Goal: Task Accomplishment & Management: Use online tool/utility

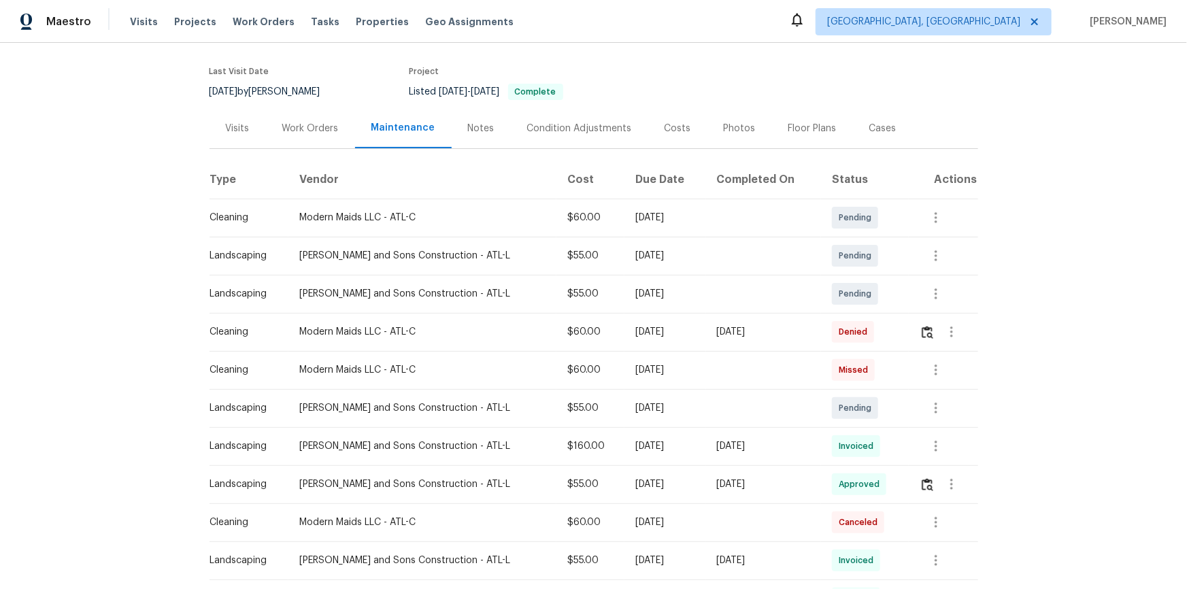
scroll to position [219, 0]
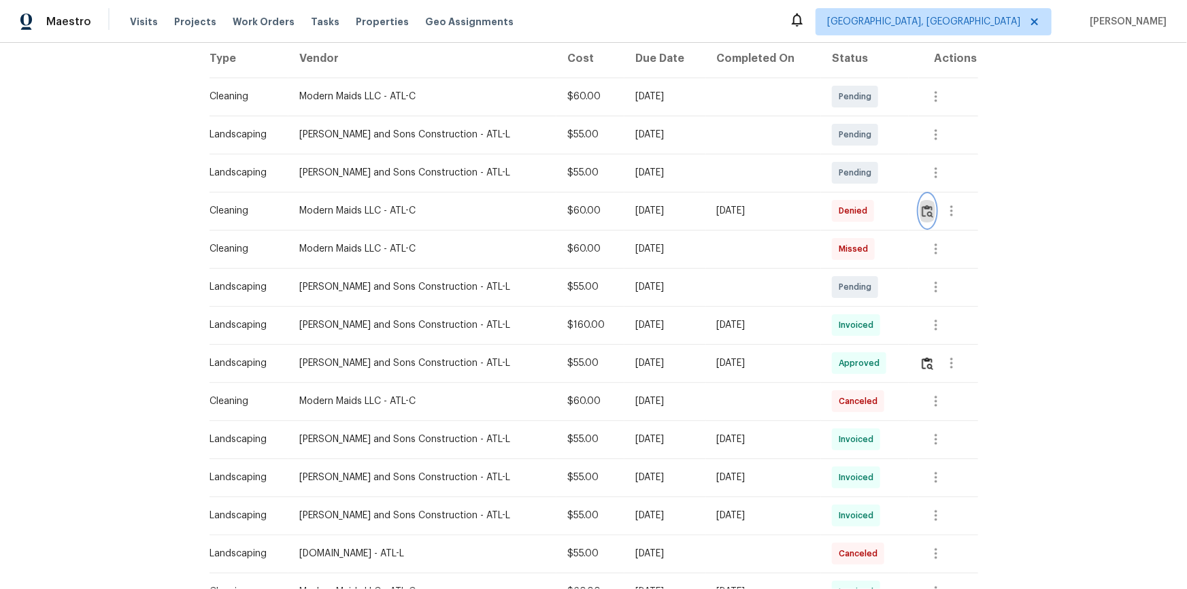
click at [844, 213] on img "button" at bounding box center [927, 211] width 12 height 13
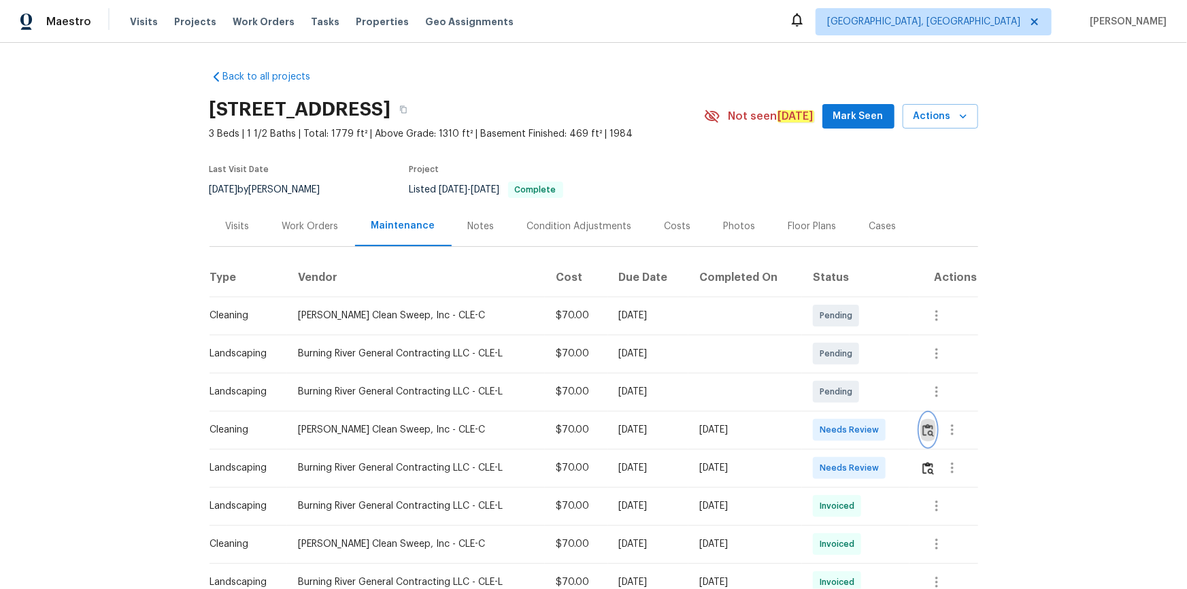
click at [844, 396] on button "button" at bounding box center [928, 429] width 16 height 33
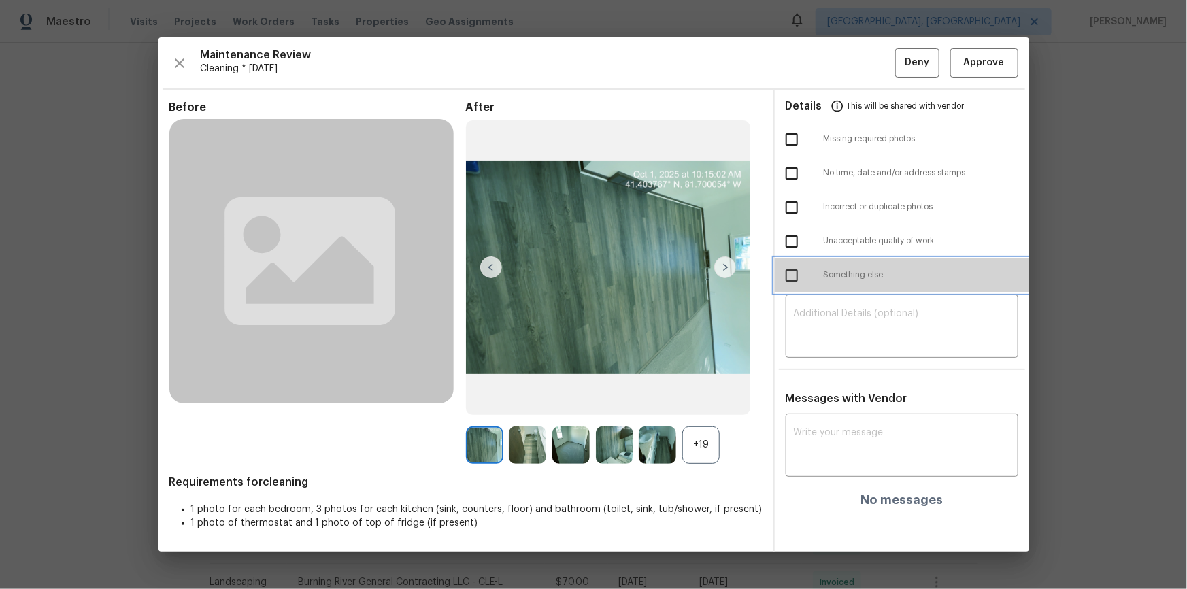
click at [844, 274] on span "Something else" at bounding box center [921, 275] width 194 height 12
drag, startPoint x: 832, startPoint y: 274, endPoint x: 815, endPoint y: 293, distance: 26.0
click at [832, 274] on span "Something else" at bounding box center [921, 275] width 194 height 12
checkbox input "false"
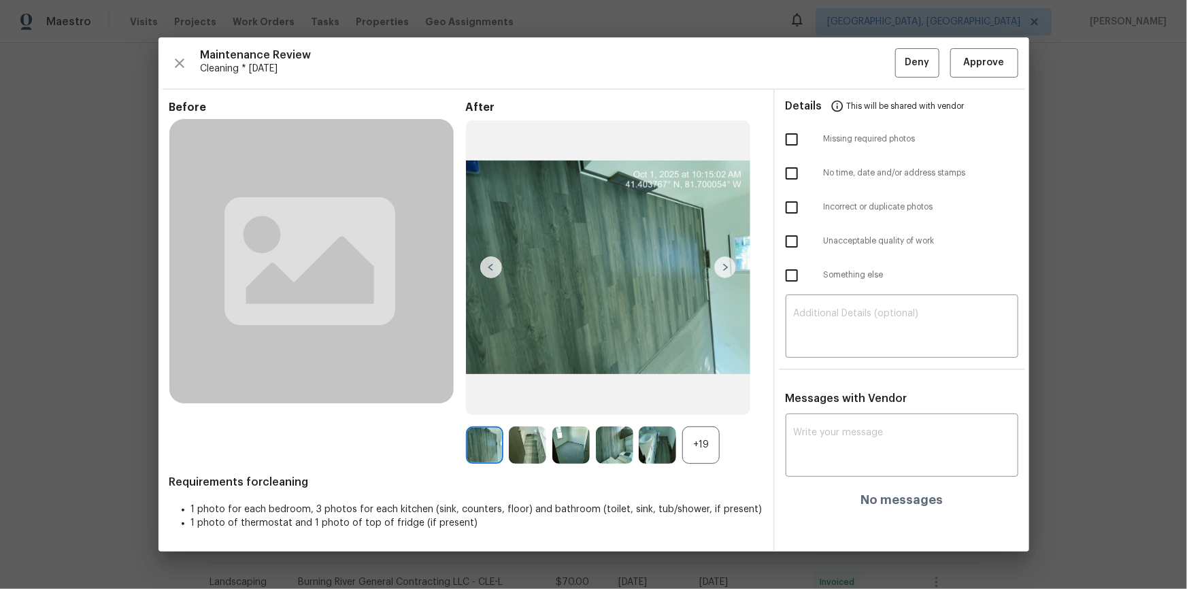
click at [798, 138] on input "checkbox" at bounding box center [791, 139] width 29 height 29
checkbox input "true"
click at [844, 322] on textarea at bounding box center [902, 328] width 216 height 38
paste textarea "Maintenance Audit Team: Hello! Unfortunately, this cleaning visit completed on …"
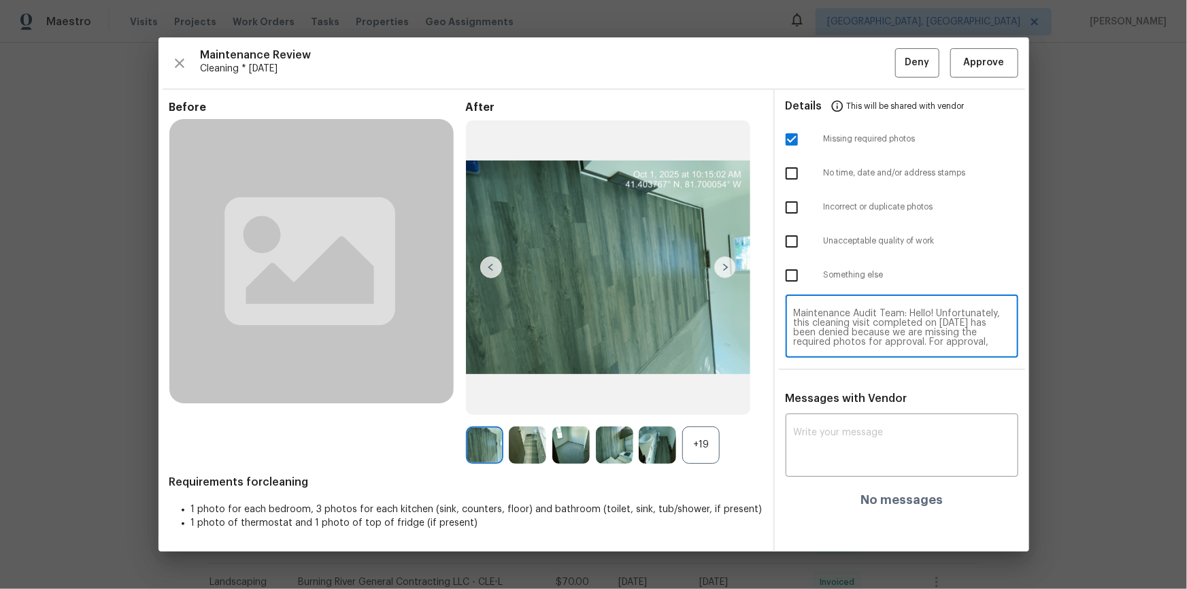
scroll to position [104, 0]
type textarea "Maintenance Audit Team: Hello! Unfortunately, this cleaning visit completed on …"
click at [844, 396] on div "x ​" at bounding box center [901, 447] width 233 height 60
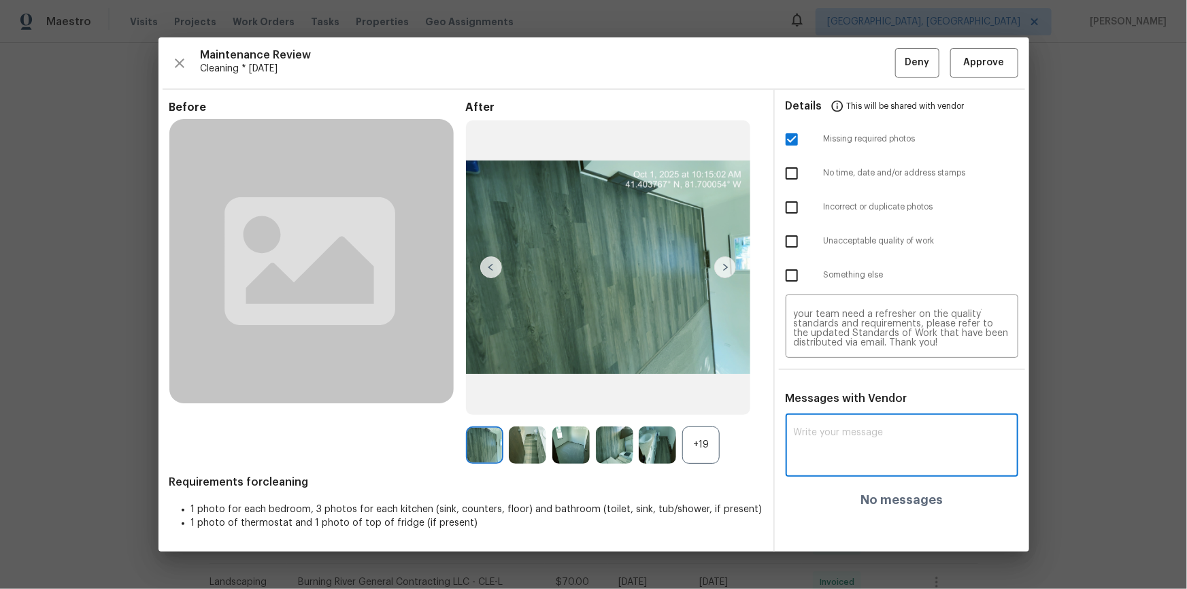
paste textarea "Maintenance Audit Team: Hello! Unfortunately, this cleaning visit completed on …"
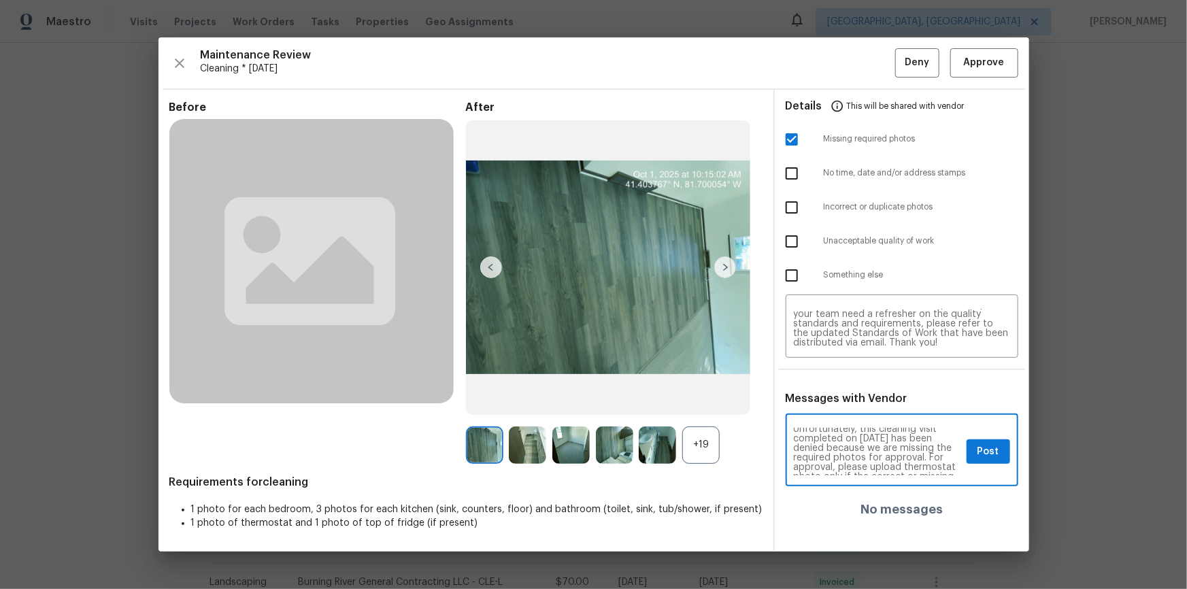
scroll to position [24, 0]
type textarea "Maintenance Audit Team: Hello! Unfortunately, this cleaning visit completed on …"
click at [844, 396] on button "Post" at bounding box center [988, 451] width 44 height 25
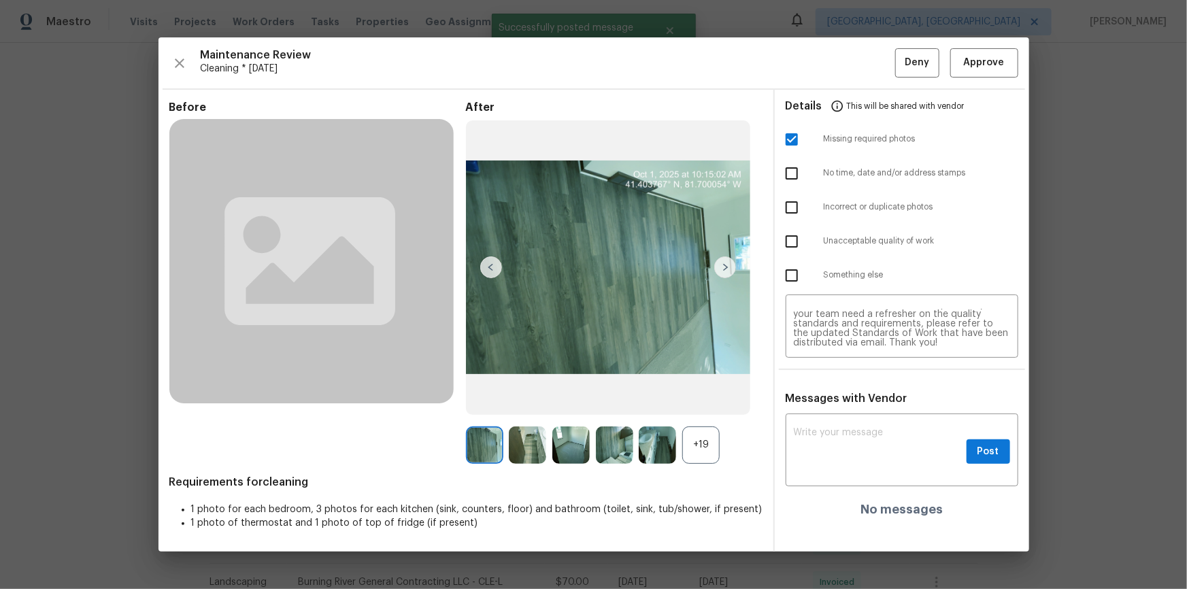
scroll to position [0, 0]
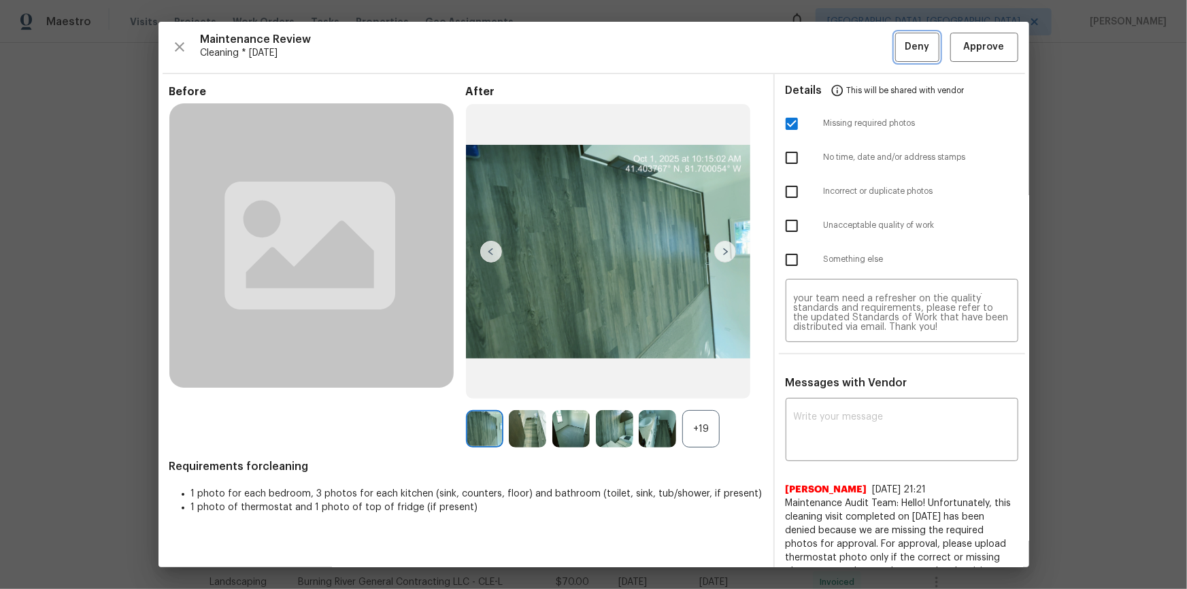
click at [844, 44] on span "Deny" at bounding box center [916, 47] width 24 height 17
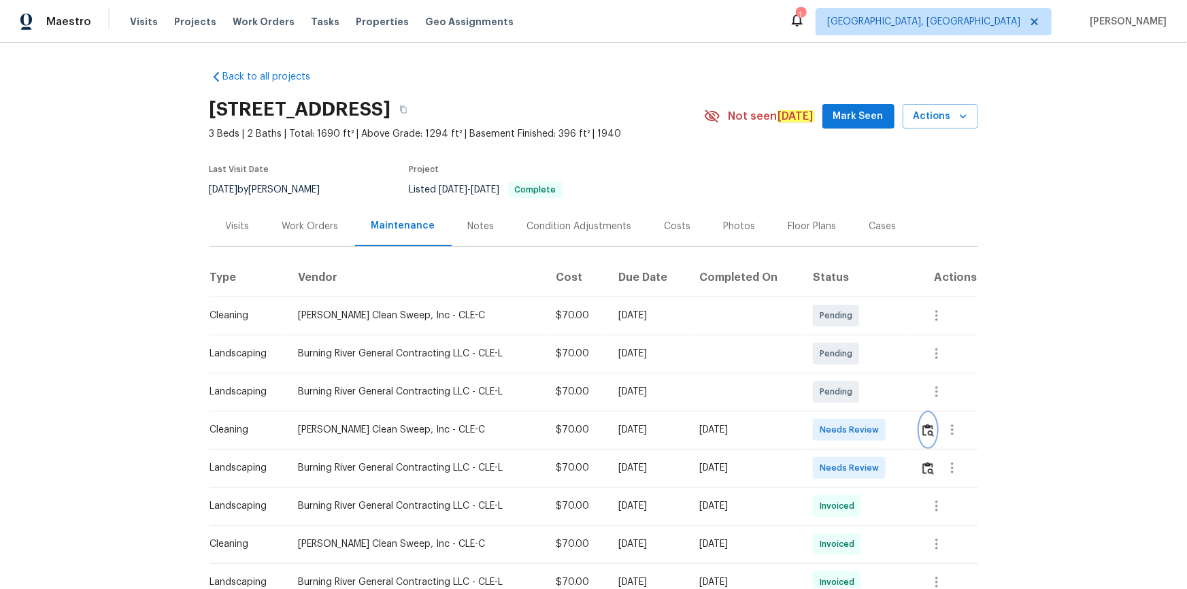
click at [922, 428] on img "button" at bounding box center [928, 430] width 12 height 13
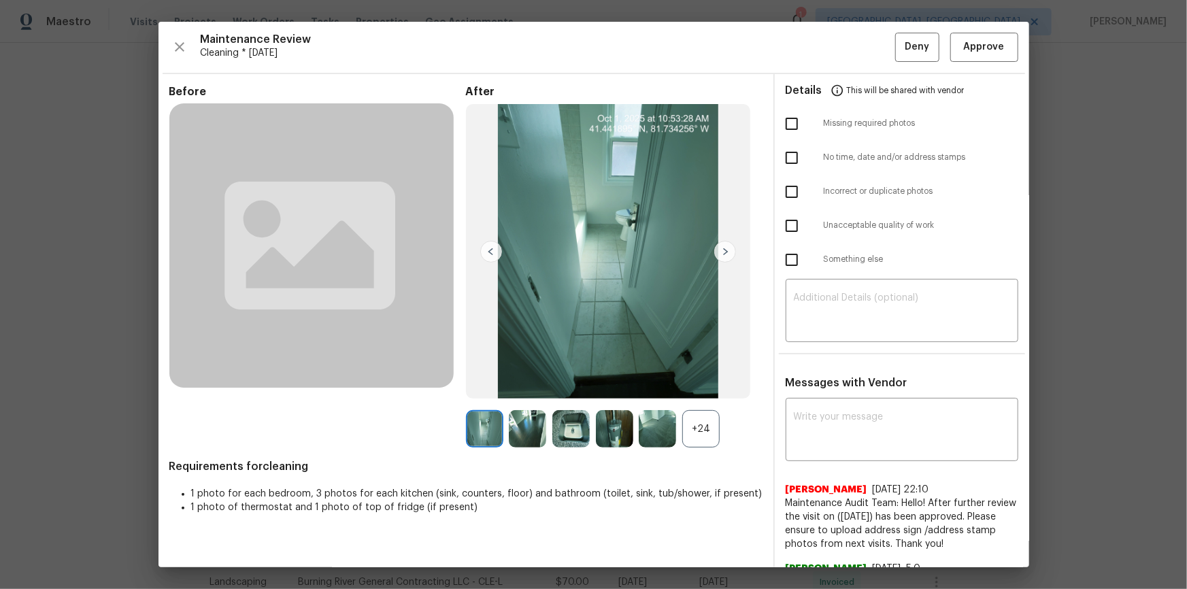
click at [892, 430] on textarea at bounding box center [902, 431] width 216 height 38
paste textarea "https://meet.google.com/bwj-bgft-jrr?authuser=0"
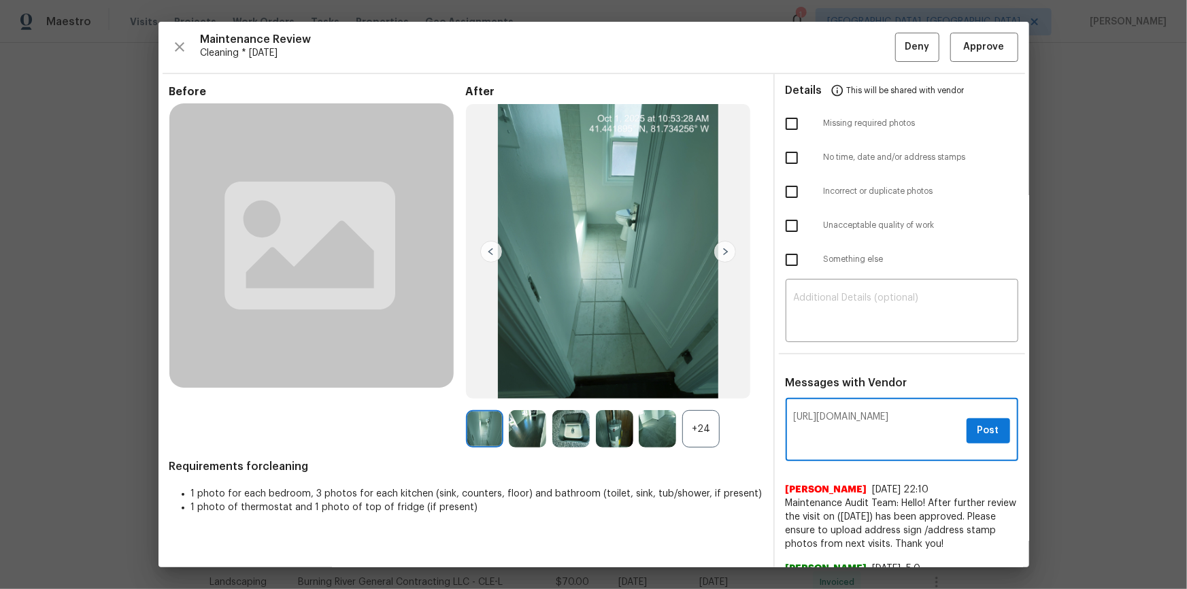
type textarea "https://meet.google.com/bwj-bgft-jrr?authuser=0"
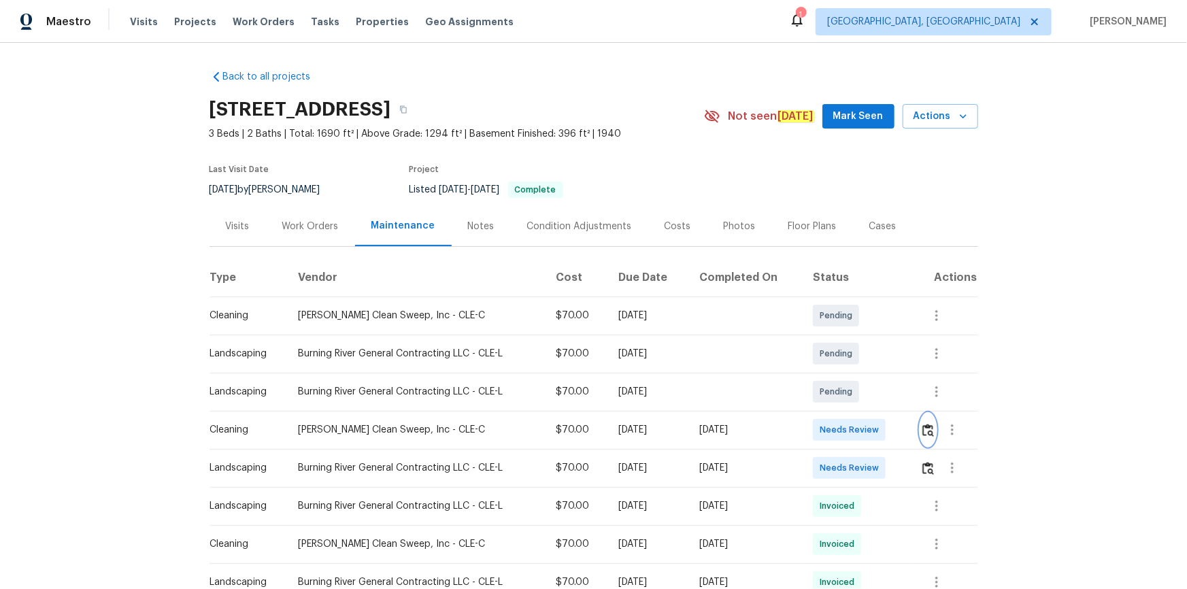
click at [932, 433] on img "button" at bounding box center [928, 430] width 12 height 13
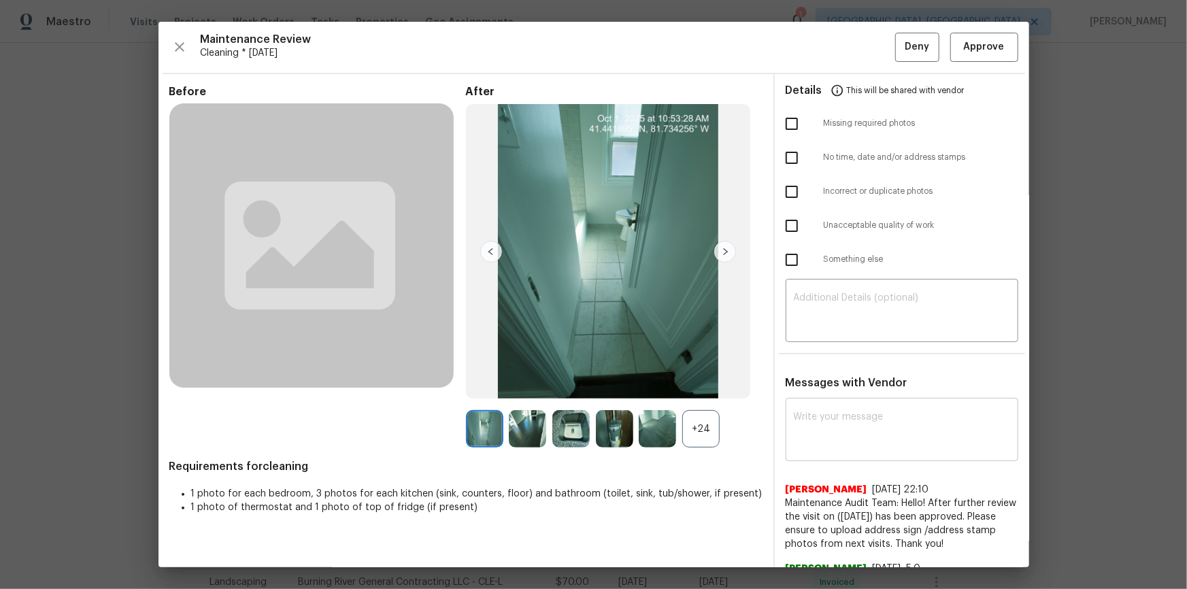
click at [853, 416] on textarea at bounding box center [902, 431] width 216 height 38
paste textarea "Maintenance Audit Team: Hello! After further review, the visit(10/01/2025) has …"
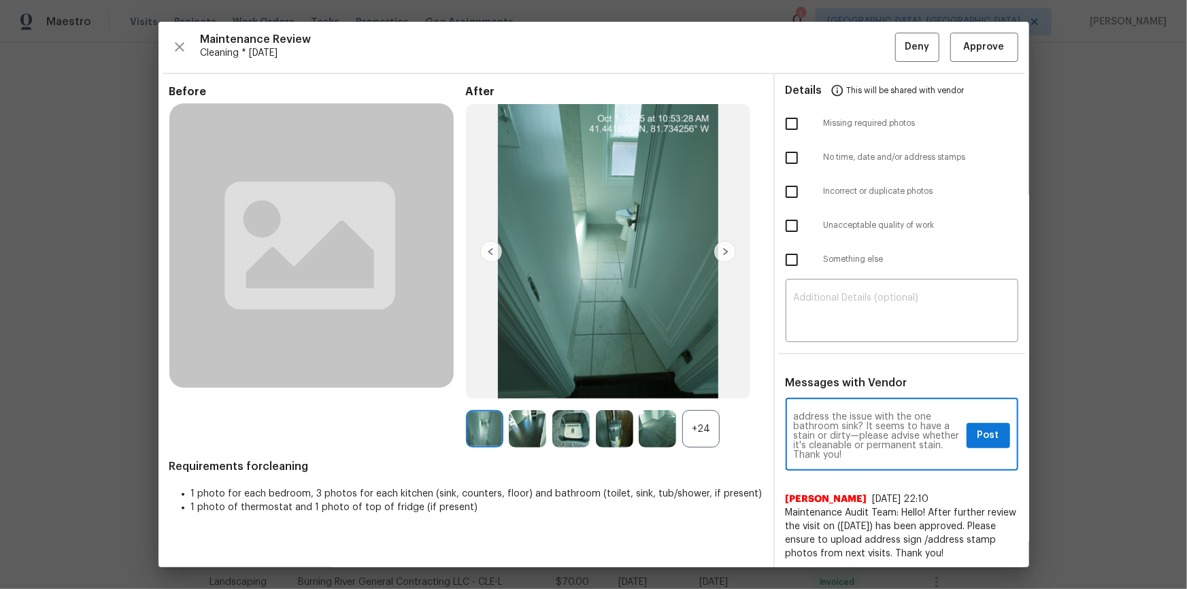
scroll to position [38, 0]
type textarea "Maintenance Audit Team: Hello! After further review, the visit(10/01/2025) has …"
click at [977, 435] on span "Post" at bounding box center [988, 435] width 22 height 17
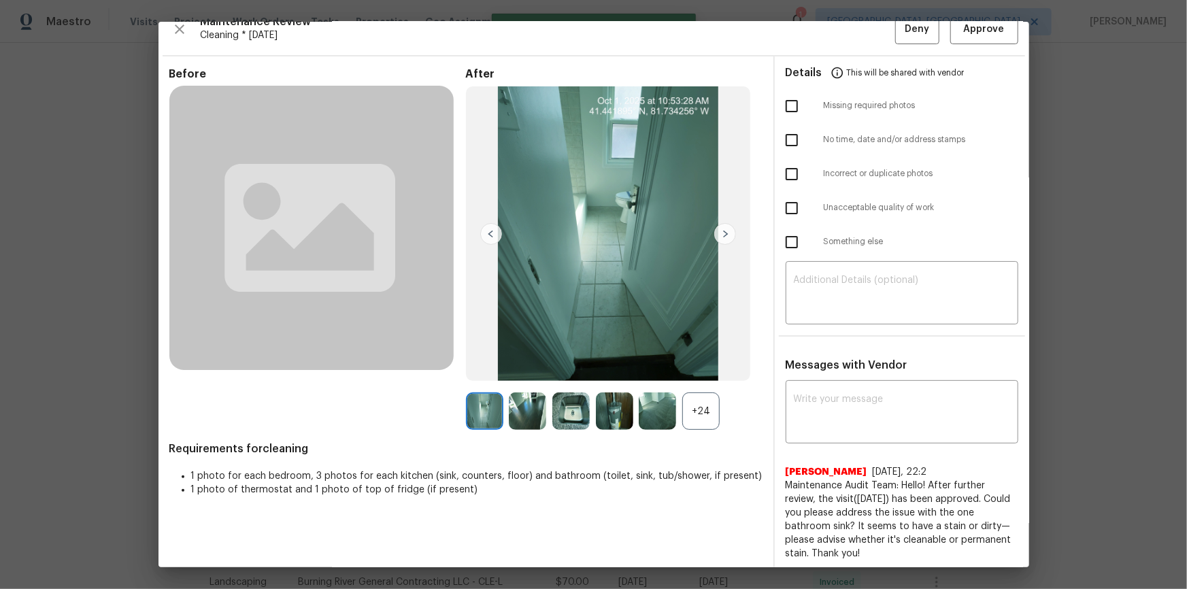
scroll to position [0, 0]
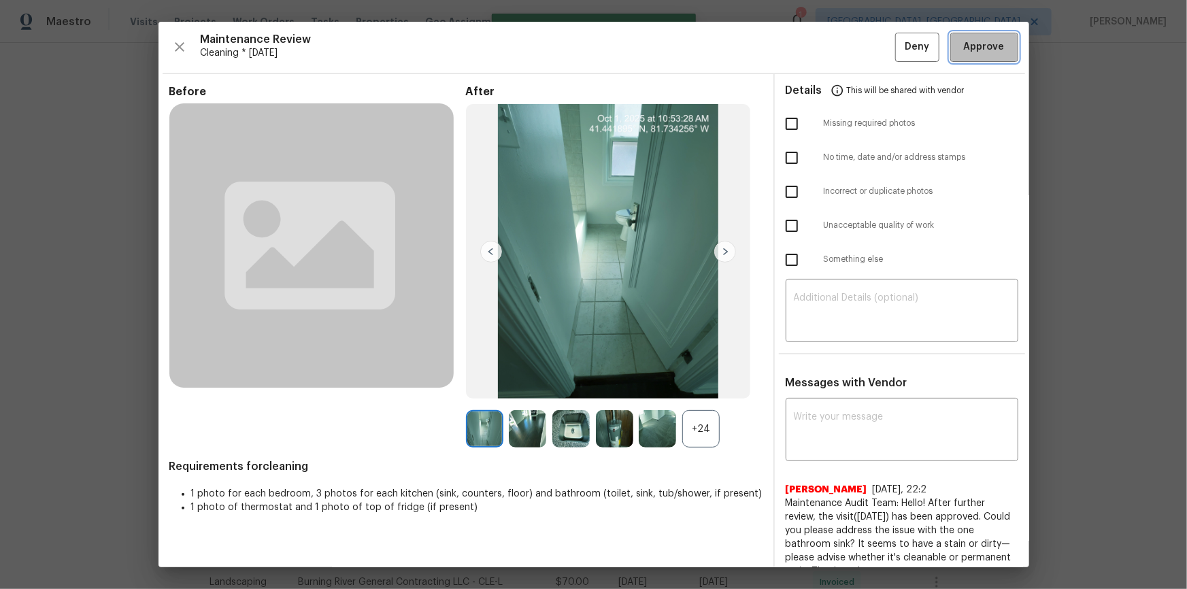
drag, startPoint x: 995, startPoint y: 46, endPoint x: 973, endPoint y: 143, distance: 99.7
click at [996, 45] on span "Approve" at bounding box center [984, 47] width 46 height 17
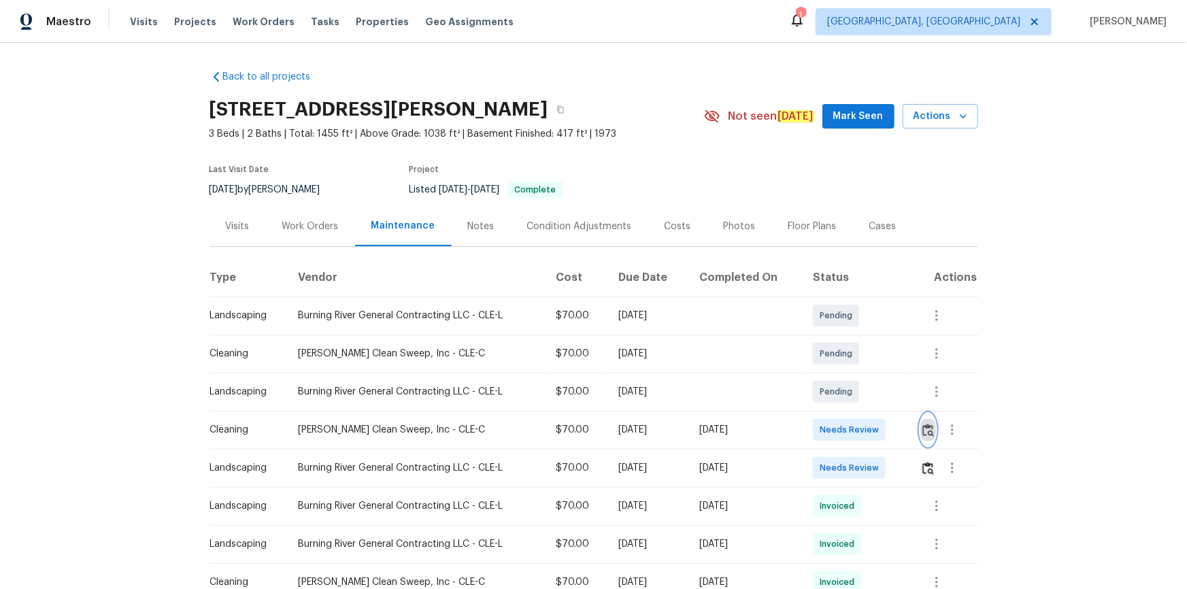
click at [920, 426] on button "button" at bounding box center [928, 429] width 16 height 33
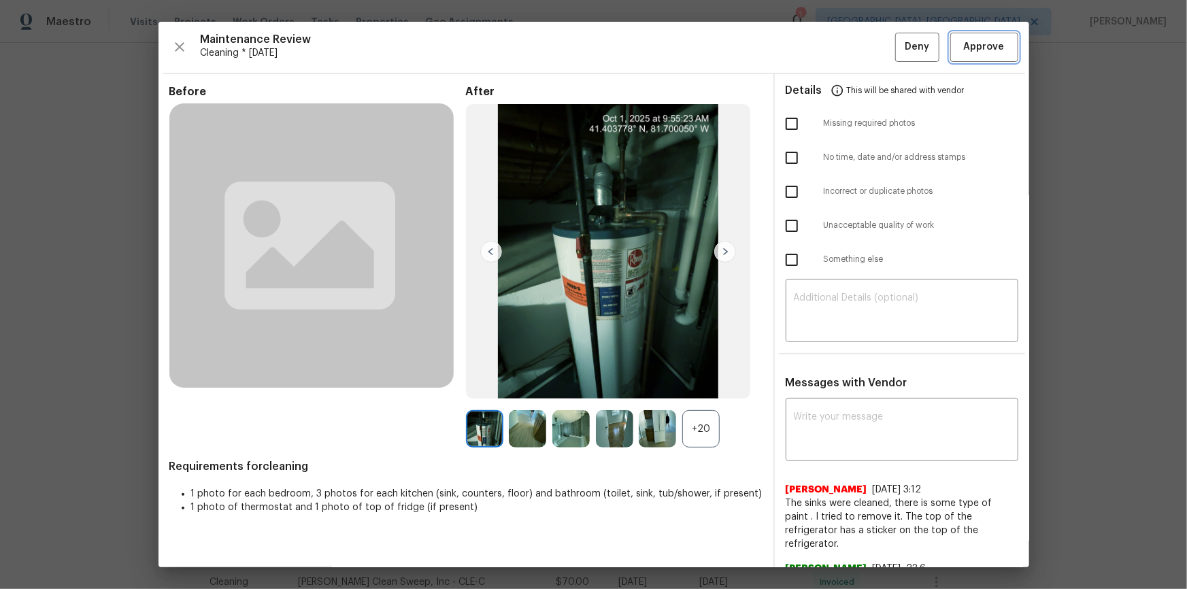
click at [969, 57] on button "Approve" at bounding box center [984, 47] width 68 height 29
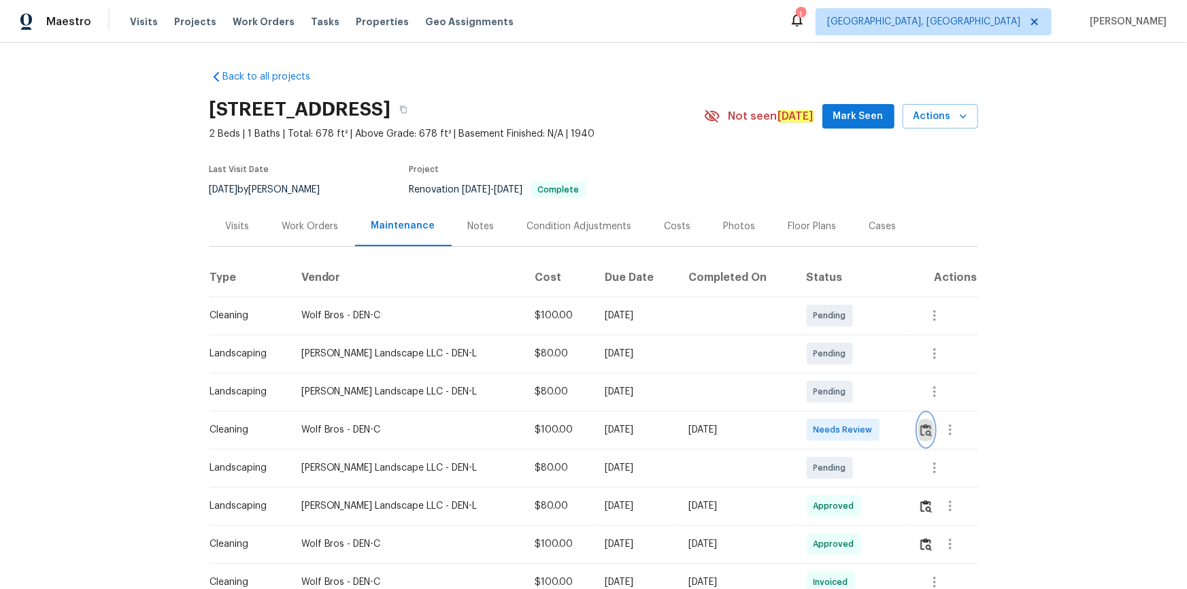
click at [920, 435] on img "button" at bounding box center [926, 430] width 12 height 13
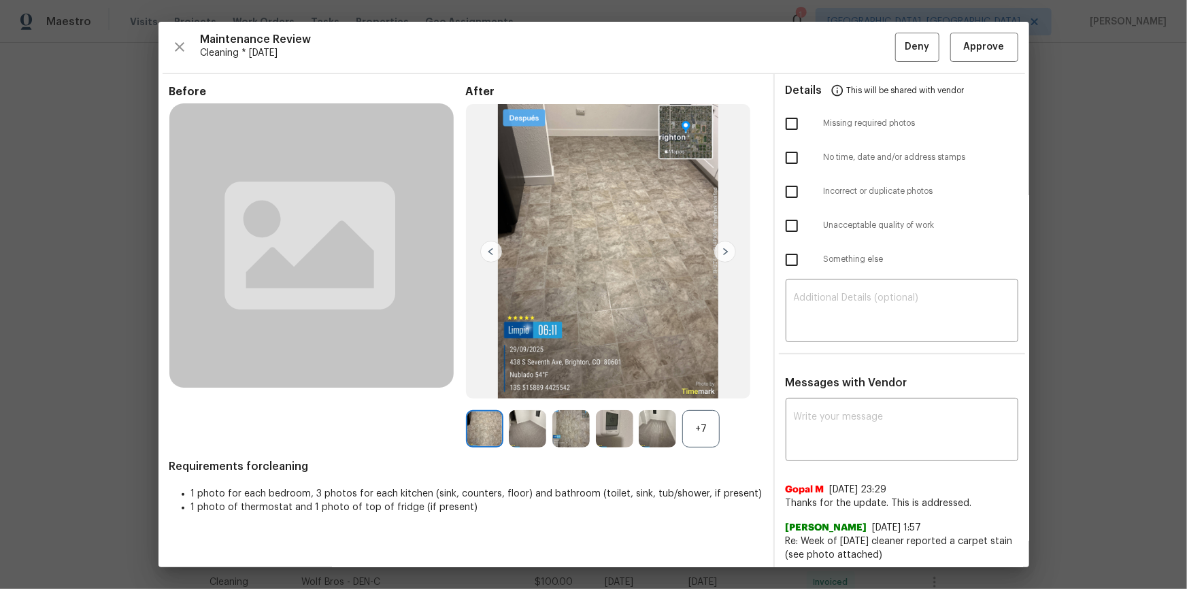
click at [993, 30] on div "Maintenance Review Cleaning * [DATE] Deny Approve Before After +7 Requirements …" at bounding box center [593, 294] width 870 height 545
click at [989, 34] on button "Approve" at bounding box center [984, 47] width 68 height 29
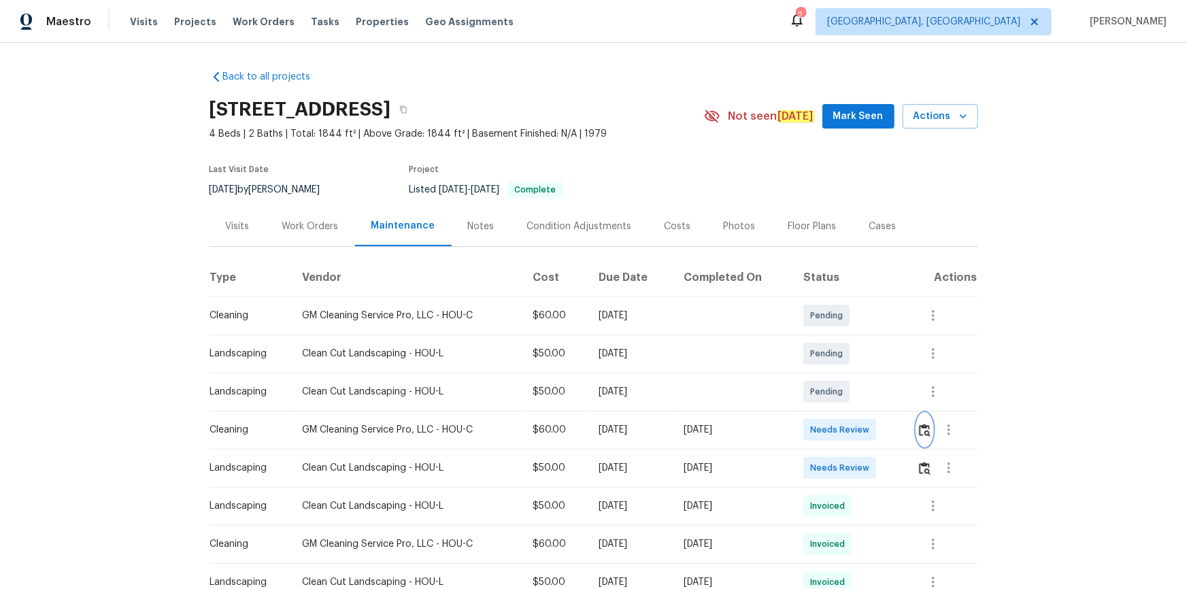
click at [844, 396] on button "button" at bounding box center [925, 429] width 16 height 33
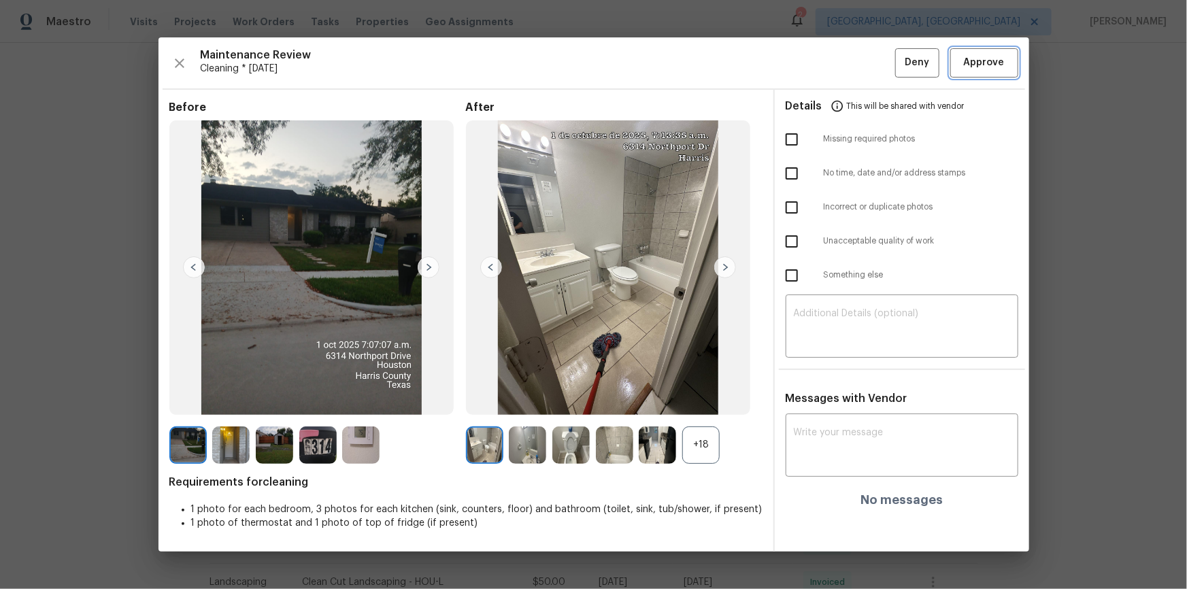
click at [844, 61] on span "Approve" at bounding box center [984, 62] width 46 height 17
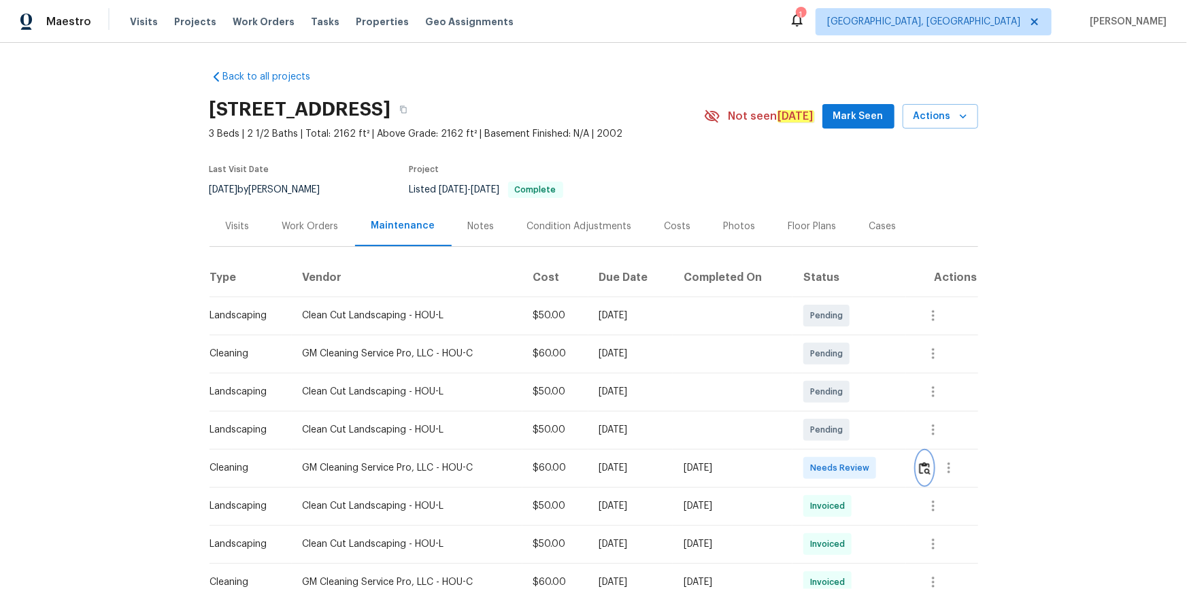
click at [931, 462] on button "button" at bounding box center [925, 468] width 16 height 33
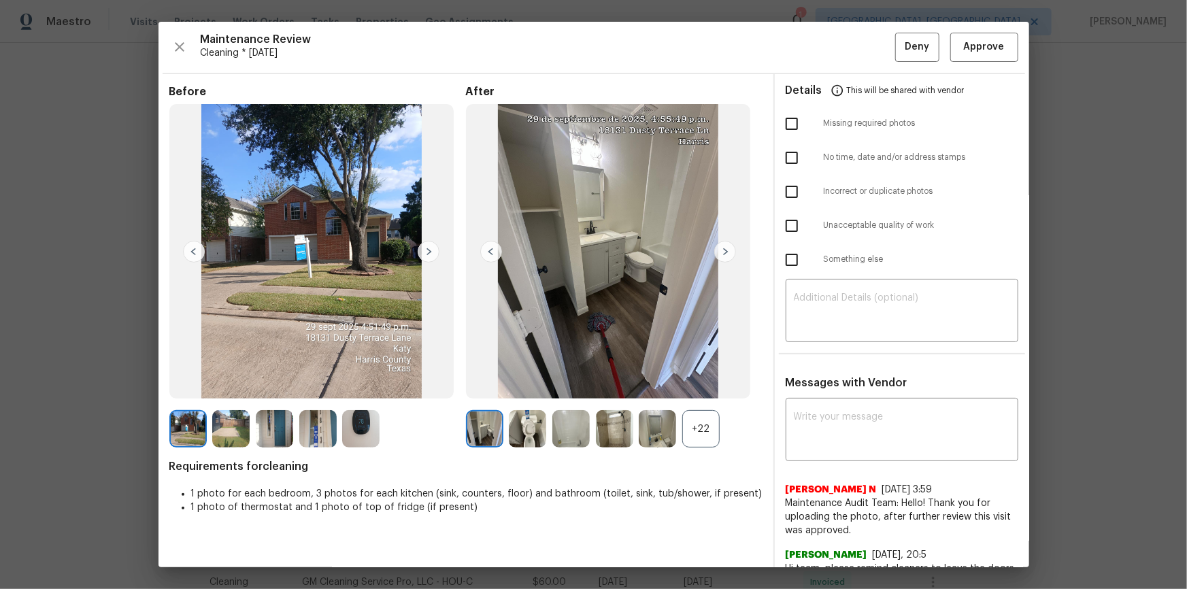
drag, startPoint x: 1005, startPoint y: 66, endPoint x: 982, endPoint y: 50, distance: 27.9
click at [1002, 65] on div "Maintenance Review Cleaning * Mon, Sep 29 Deny Approve Before After +22 Require…" at bounding box center [593, 294] width 870 height 545
click at [983, 50] on span "Approve" at bounding box center [984, 47] width 41 height 17
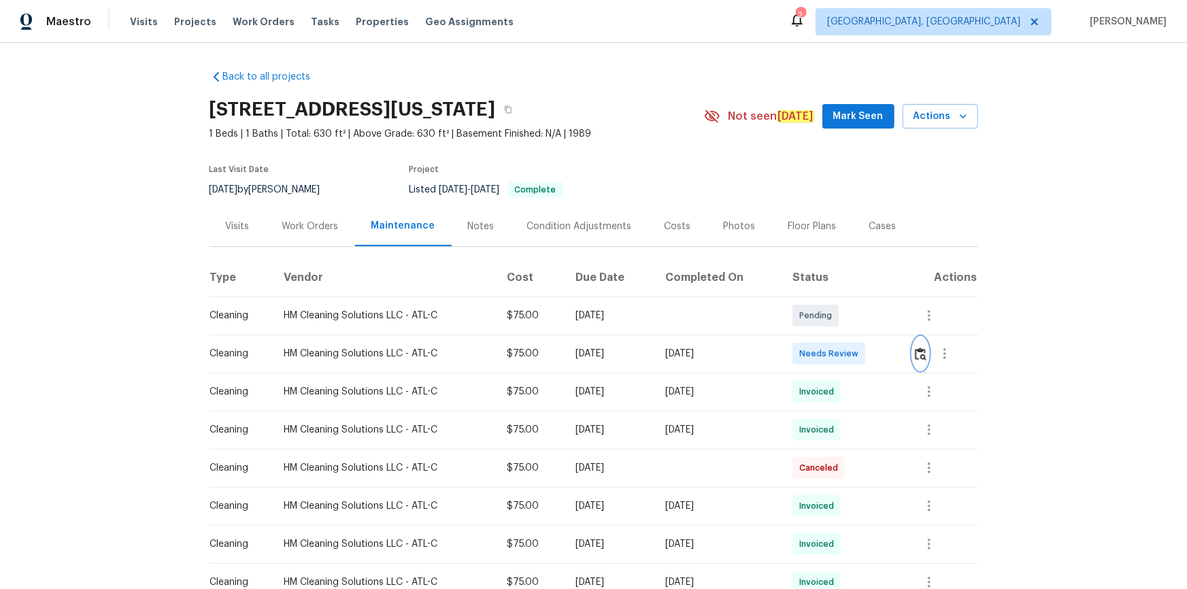
click at [844, 360] on img "button" at bounding box center [921, 354] width 12 height 13
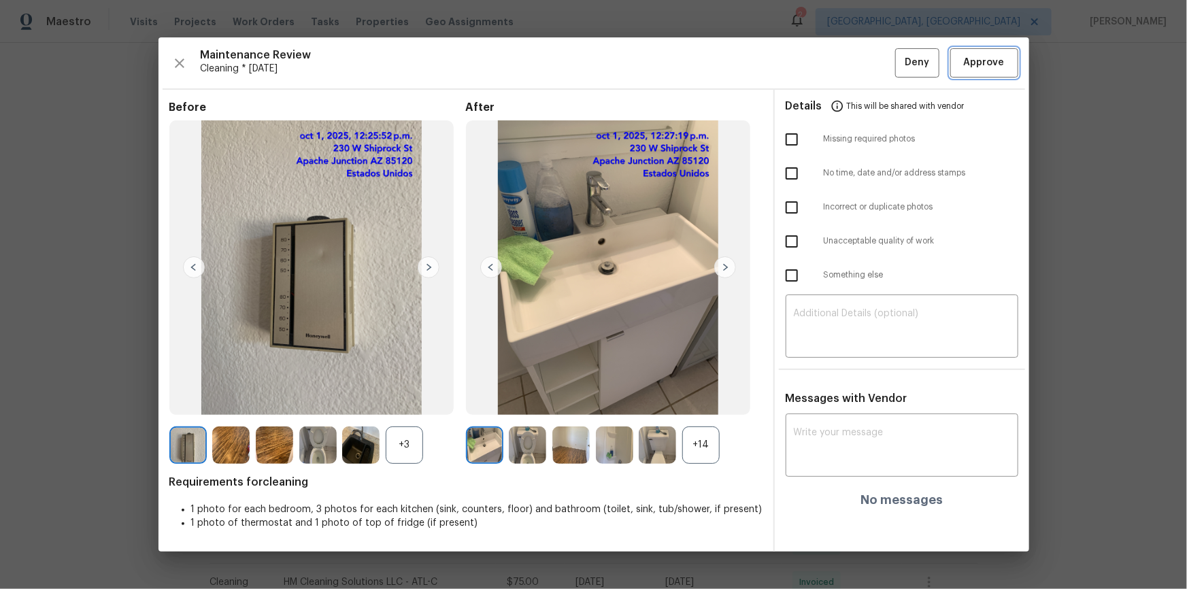
click at [844, 55] on span "Approve" at bounding box center [984, 62] width 41 height 17
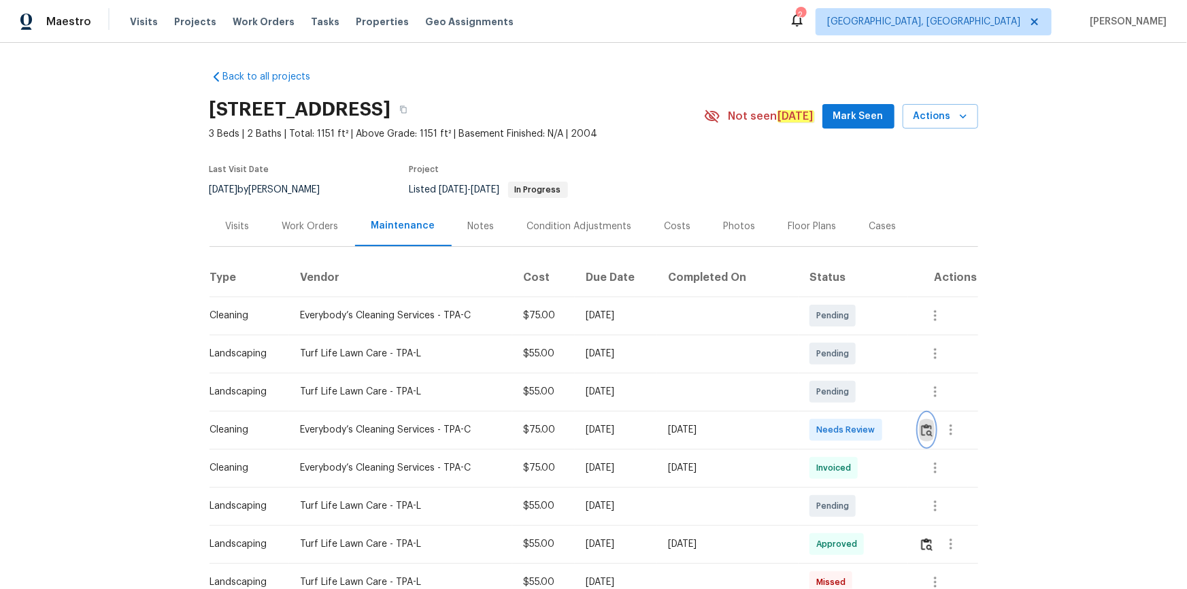
click at [844, 396] on button "button" at bounding box center [927, 429] width 16 height 33
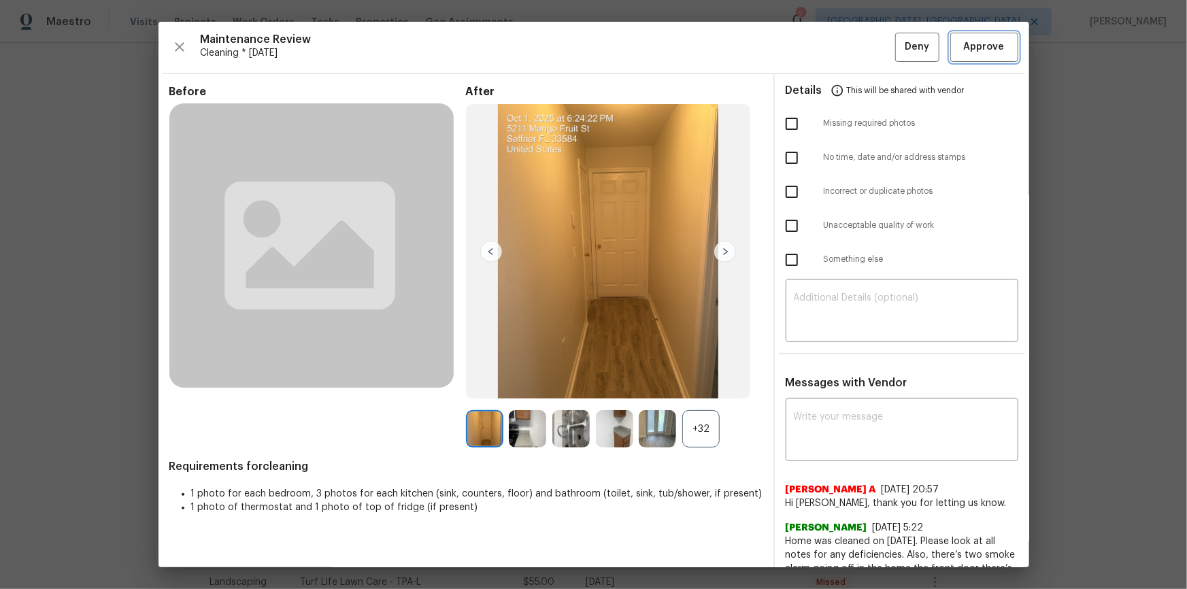
click at [844, 52] on span "Approve" at bounding box center [984, 47] width 41 height 17
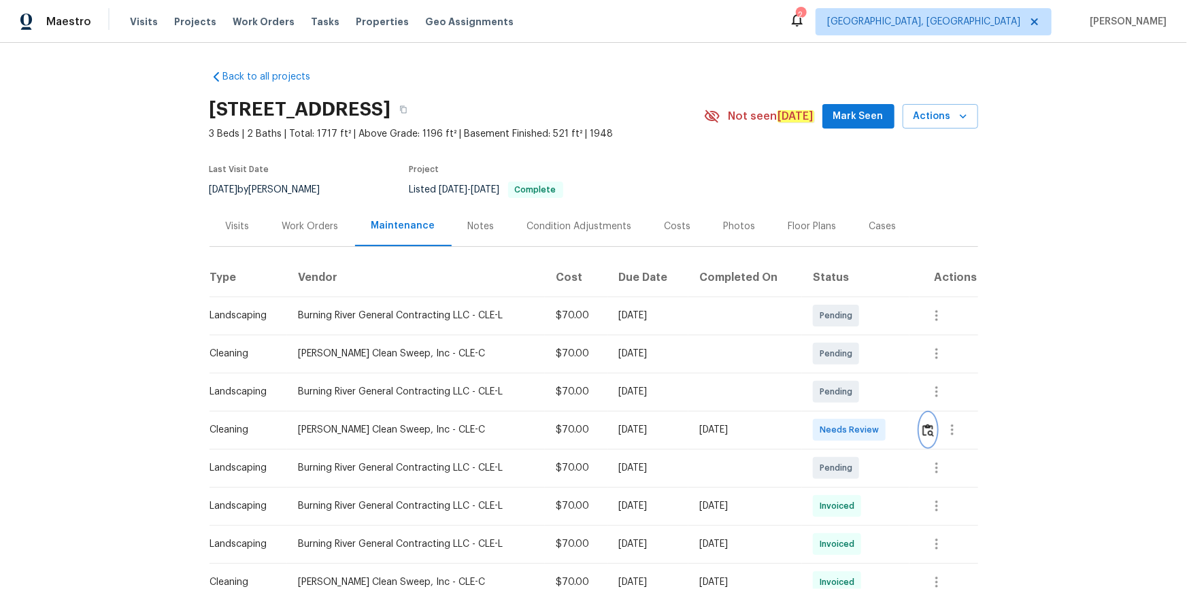
click at [844, 396] on img "button" at bounding box center [928, 430] width 12 height 13
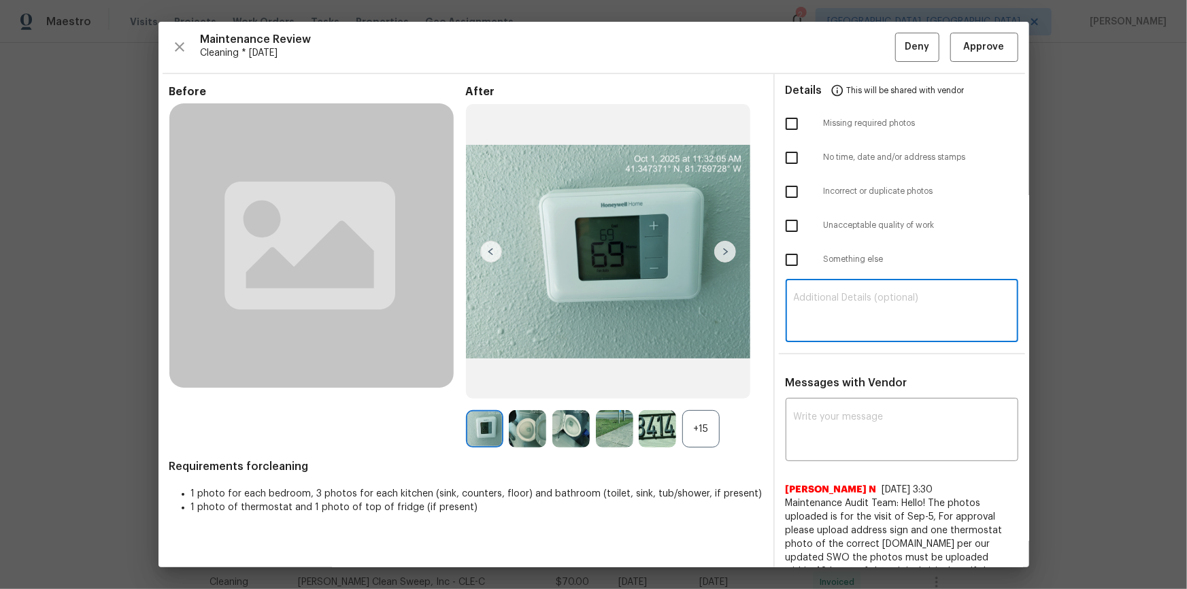
click at [838, 306] on textarea at bounding box center [902, 312] width 216 height 38
paste textarea "Maintenance Audit Team: Hello! Unfortunately, this cleaning visit completed on …"
type textarea "Maintenance Audit Team: Hello! Unfortunately, this cleaning visit completed on …"
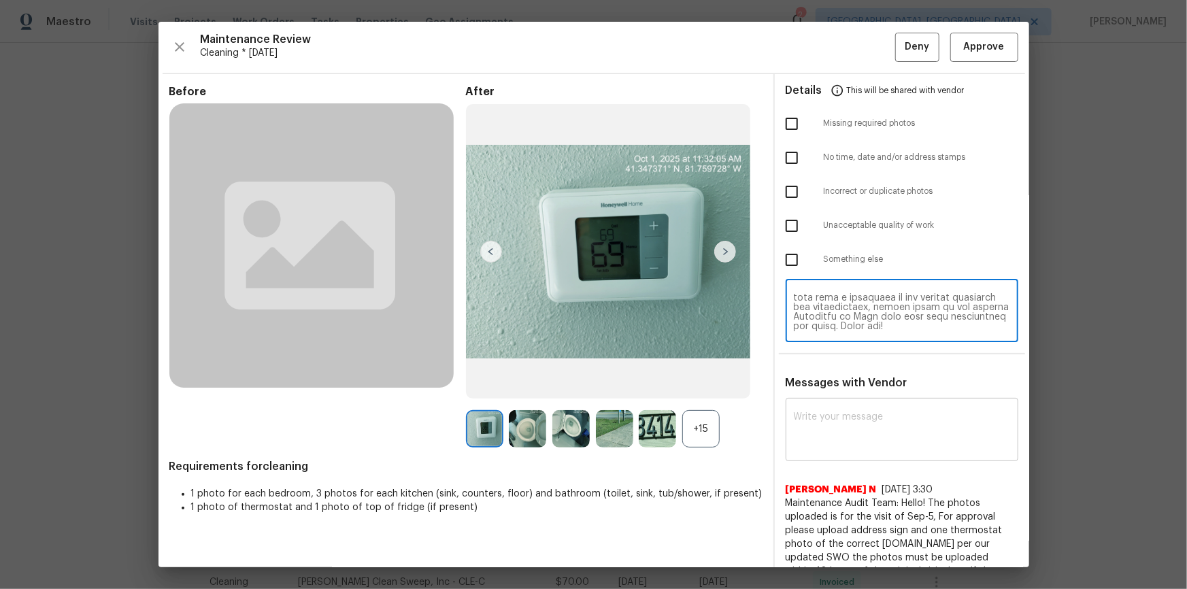
click at [807, 396] on textarea at bounding box center [902, 431] width 216 height 38
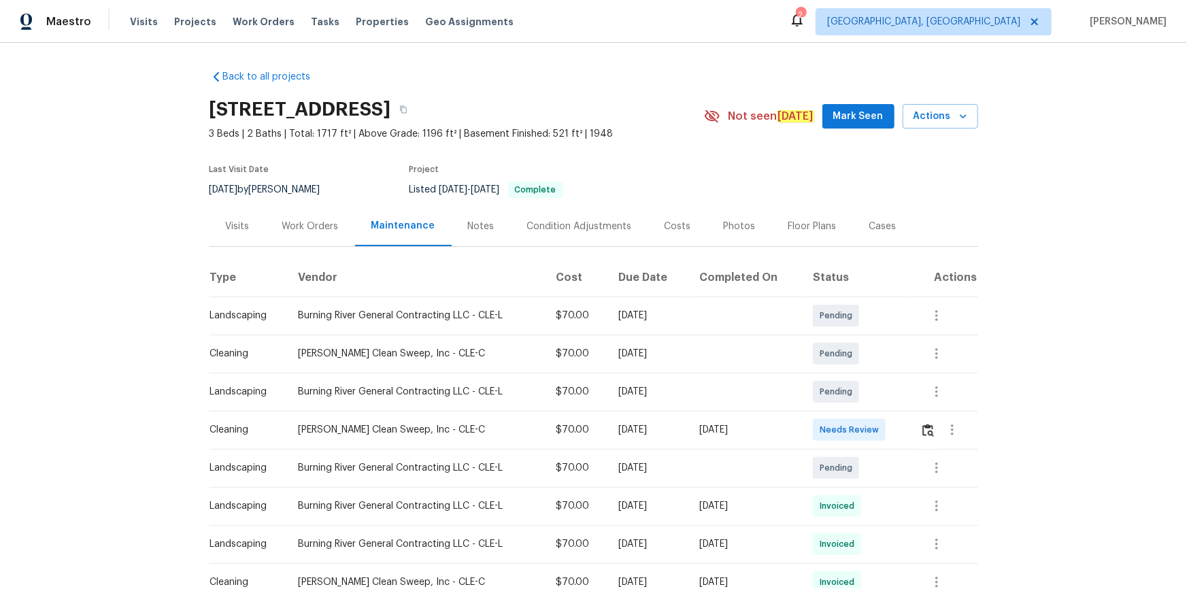
click at [844, 396] on td at bounding box center [943, 430] width 68 height 38
click at [844, 396] on button "button" at bounding box center [928, 429] width 16 height 33
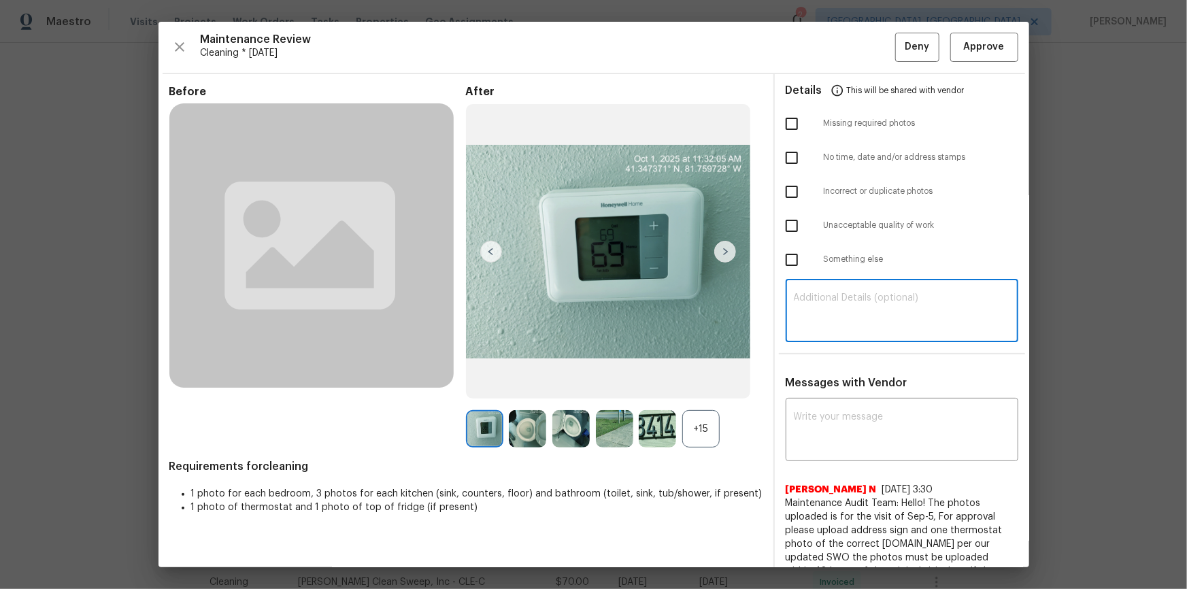
click at [844, 303] on textarea at bounding box center [902, 312] width 216 height 38
paste textarea "Maintenance Audit Team: Hello! Unfortunately, this cleaning visit completed on …"
type textarea "Maintenance Audit Team: Hello! Unfortunately, this cleaning visit completed on …"
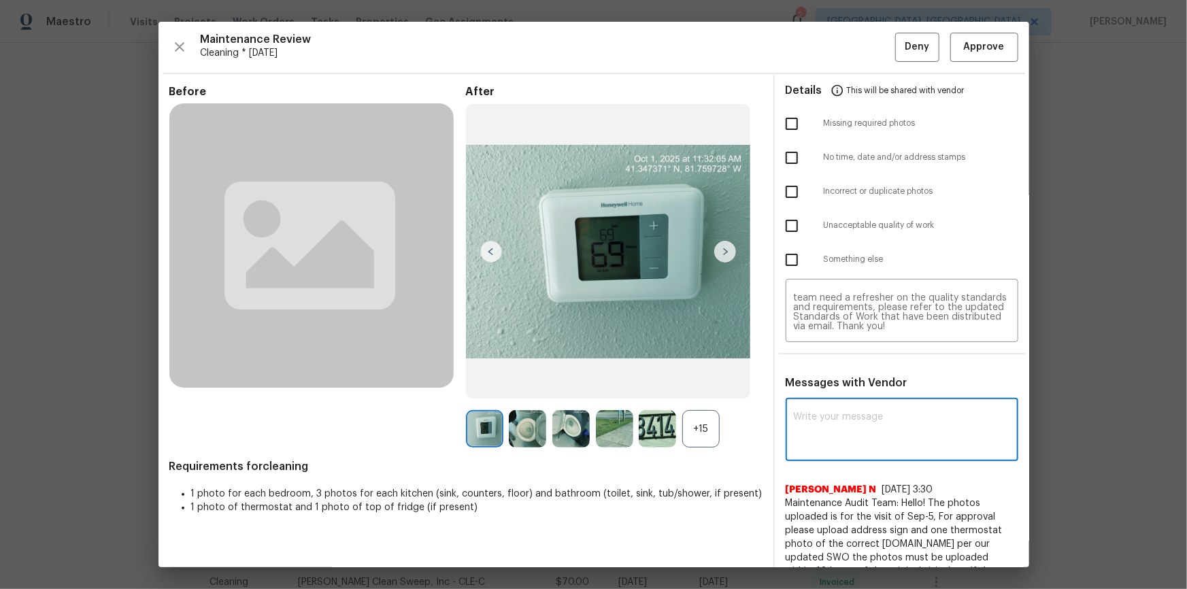
click at [844, 396] on textarea at bounding box center [902, 431] width 216 height 38
paste textarea "Maintenance Audit Team: Hello! Unfortunately, this cleaning visit completed on …"
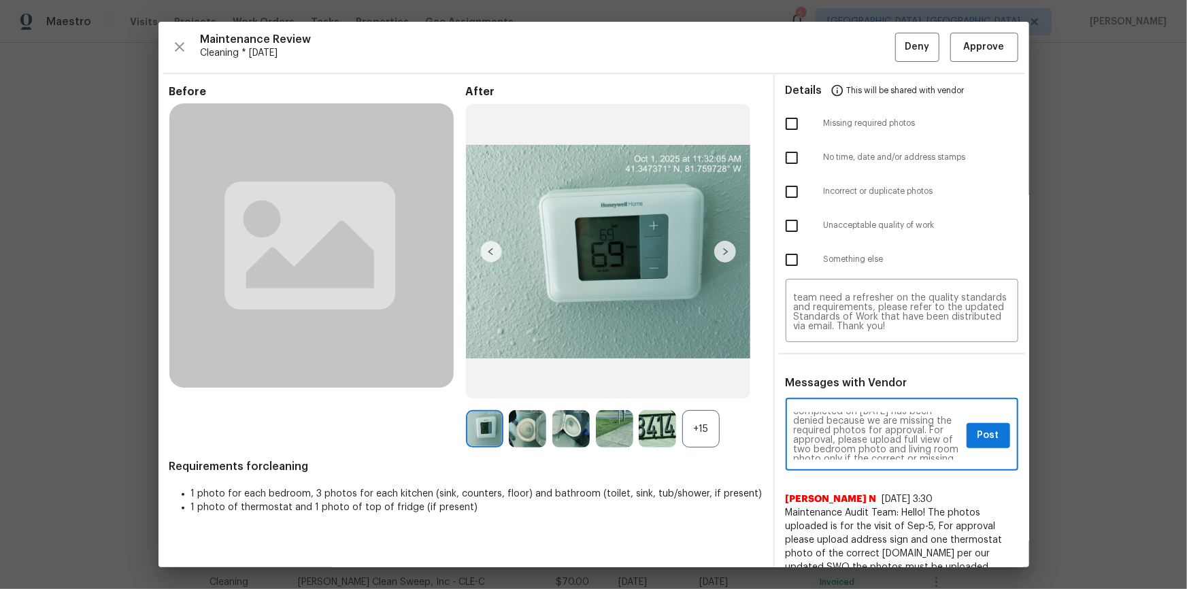
scroll to position [49, 0]
click at [810, 396] on textarea "Maintenance Audit Team: Hello! Unfortunately, this cleaning visit completed on …" at bounding box center [877, 436] width 167 height 48
type textarea "Maintenance Audit Team: Hello! Unfortunately, this cleaning visit completed on …"
click at [844, 314] on textarea "Maintenance Audit Team: Hello! Unfortunately, this cleaning visit completed on …" at bounding box center [902, 312] width 216 height 38
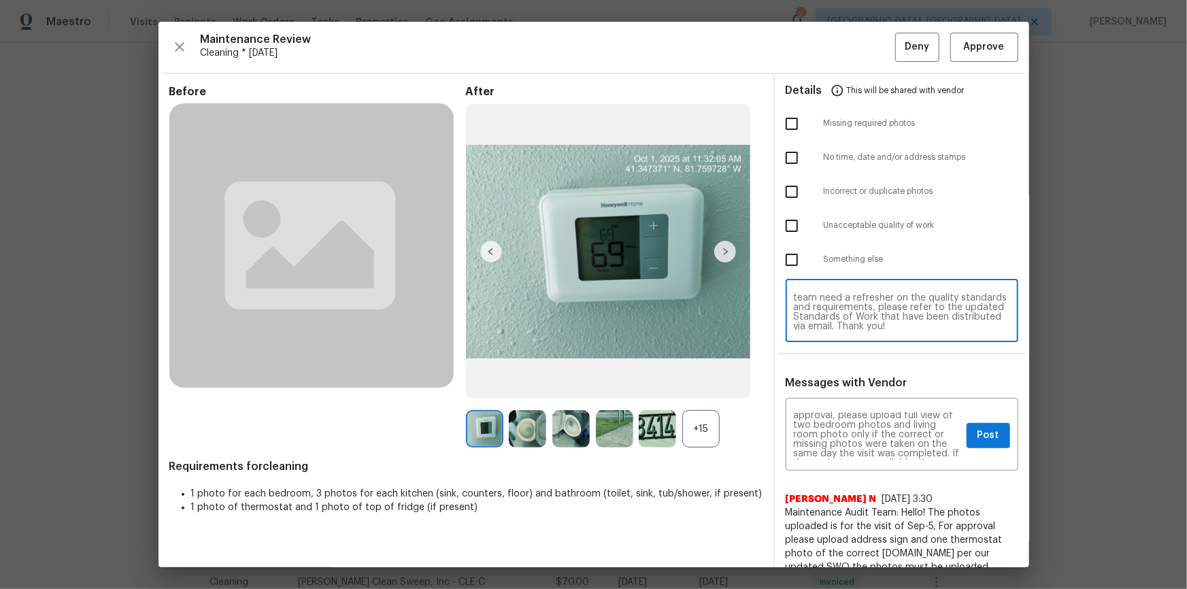
paste textarea "s"
type textarea "Maintenance Audit Team: Hello! Unfortunately, this cleaning visit completed on …"
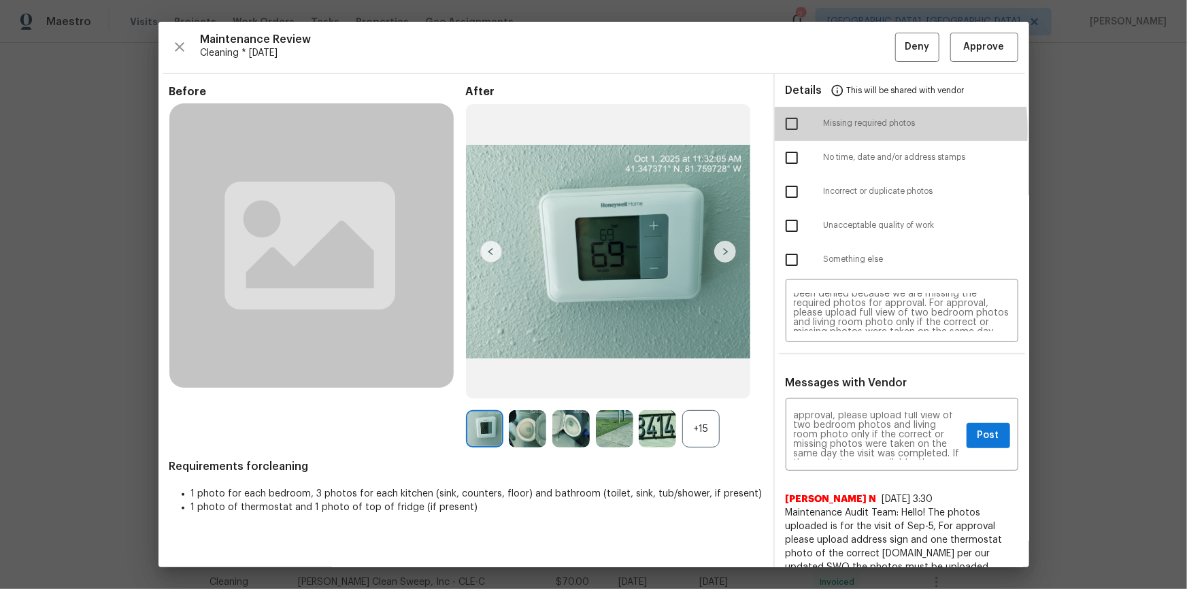
drag, startPoint x: 783, startPoint y: 129, endPoint x: 784, endPoint y: 136, distance: 6.8
click at [783, 129] on input "checkbox" at bounding box center [791, 123] width 29 height 29
checkbox input "true"
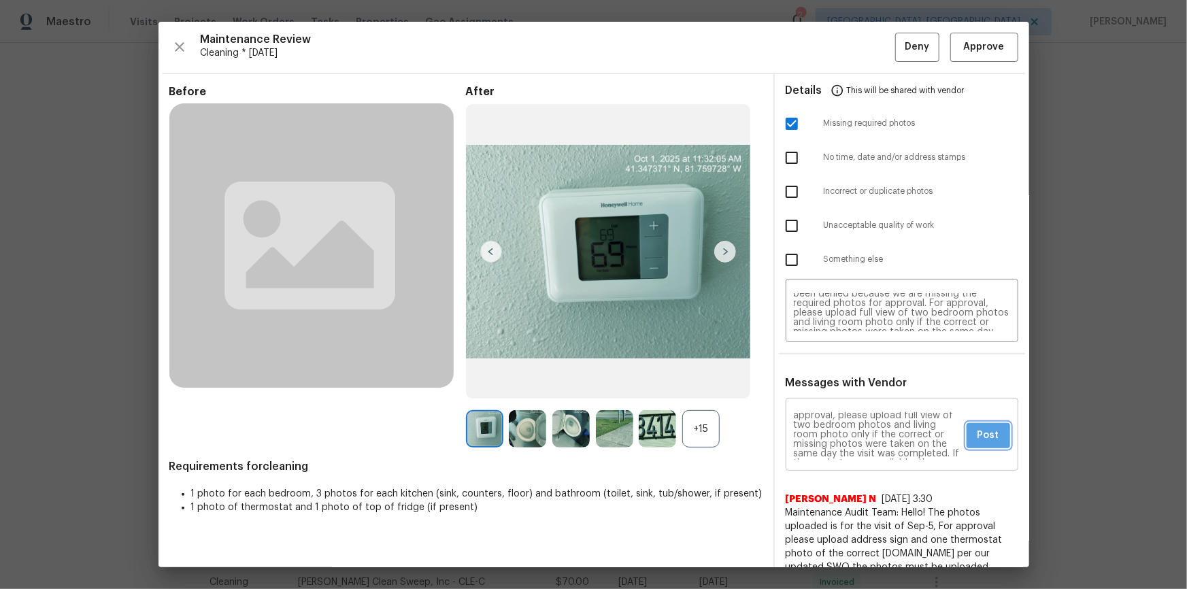
click at [844, 396] on button "Post" at bounding box center [988, 435] width 44 height 25
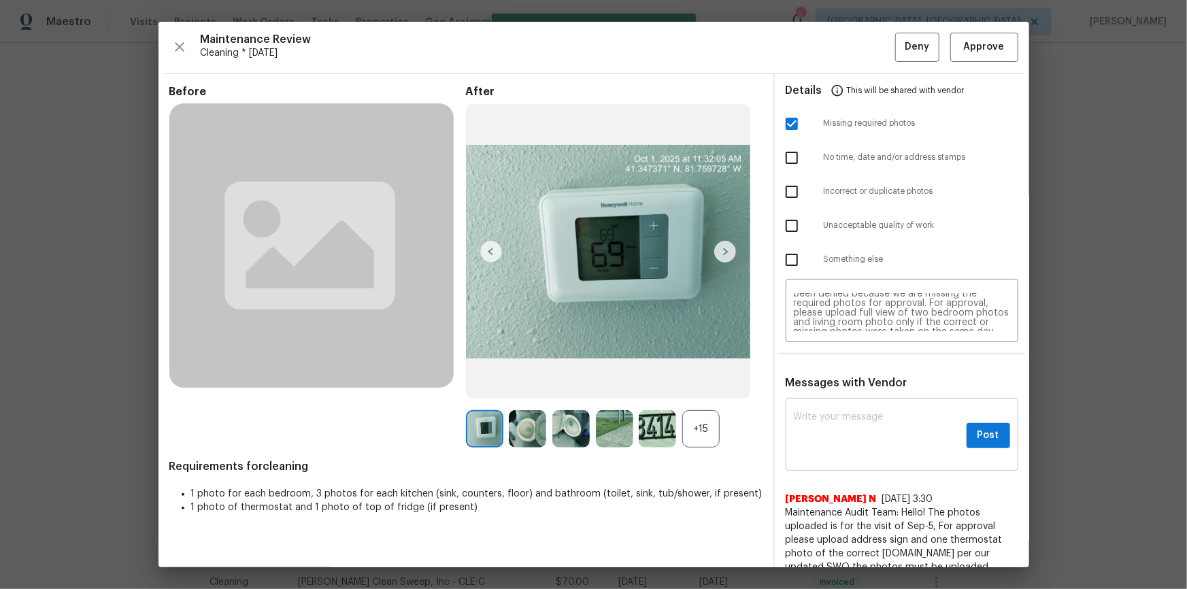
scroll to position [0, 0]
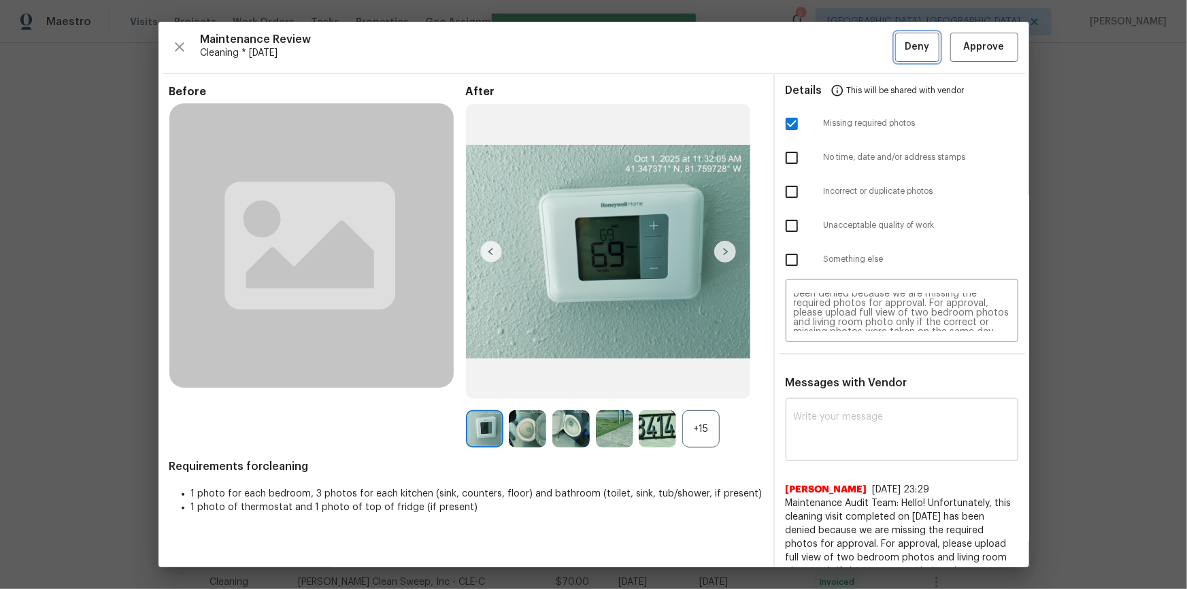
drag, startPoint x: 902, startPoint y: 52, endPoint x: 906, endPoint y: 59, distance: 8.9
click at [844, 52] on span "Deny" at bounding box center [916, 47] width 24 height 17
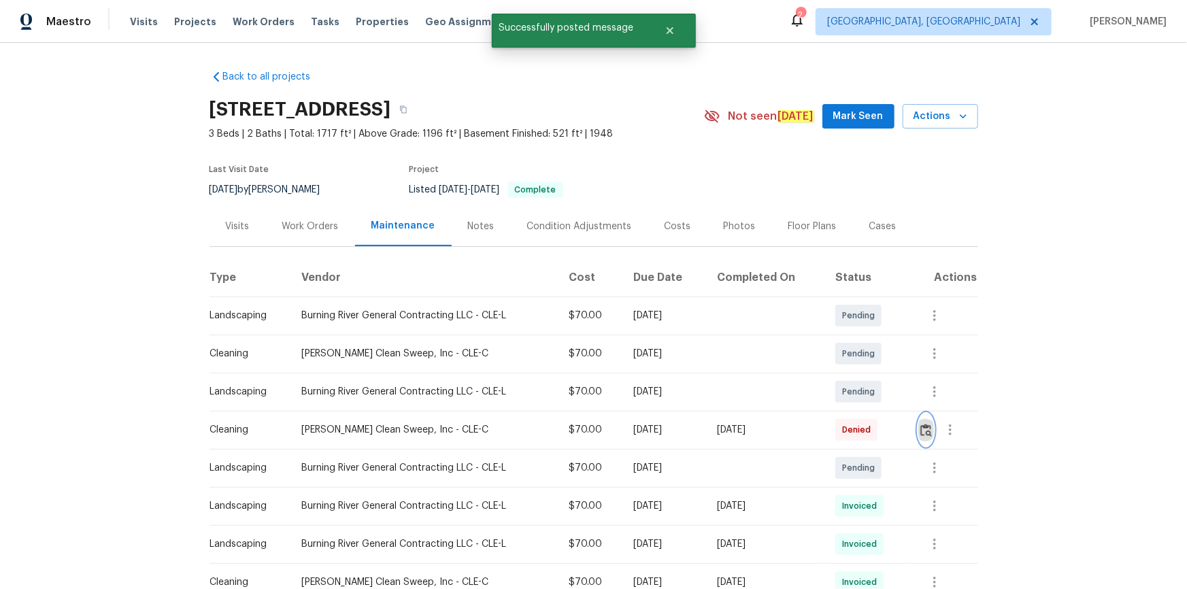
click at [844, 396] on img "button" at bounding box center [926, 430] width 12 height 13
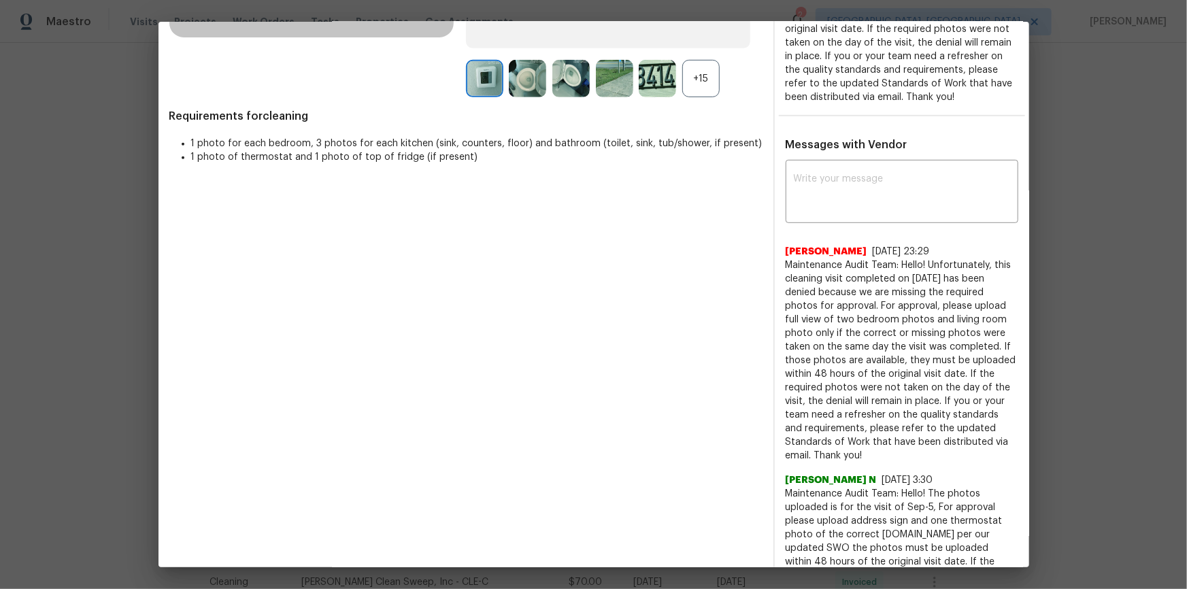
scroll to position [211, 0]
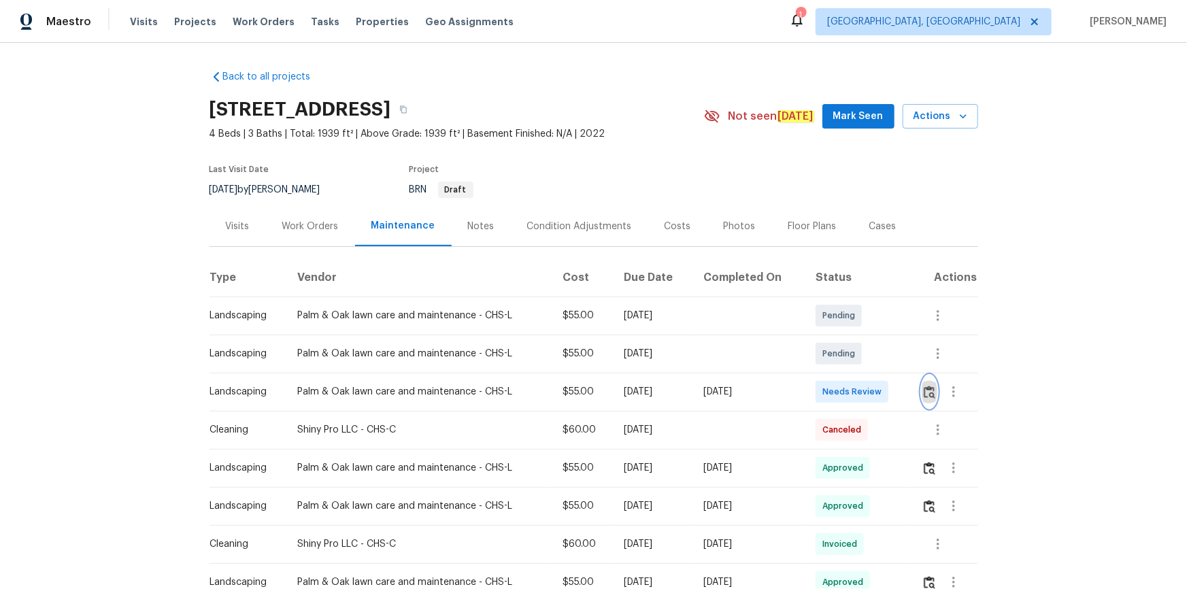
click at [844, 390] on img "button" at bounding box center [929, 392] width 12 height 13
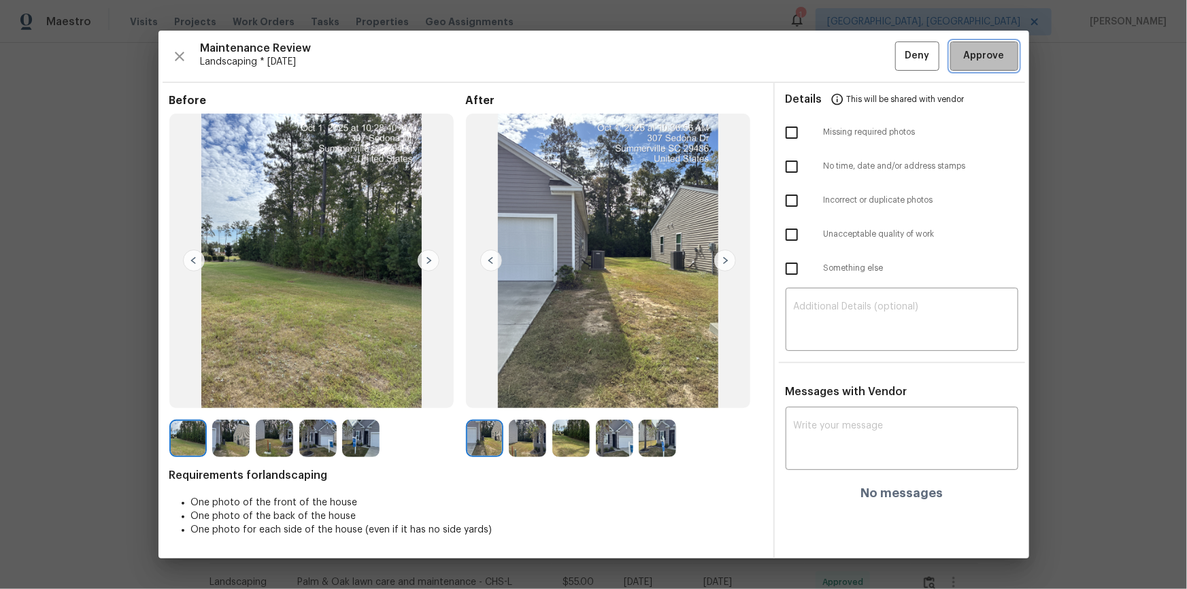
drag, startPoint x: 986, startPoint y: 59, endPoint x: 996, endPoint y: 63, distance: 10.4
click at [844, 58] on span "Approve" at bounding box center [984, 56] width 41 height 17
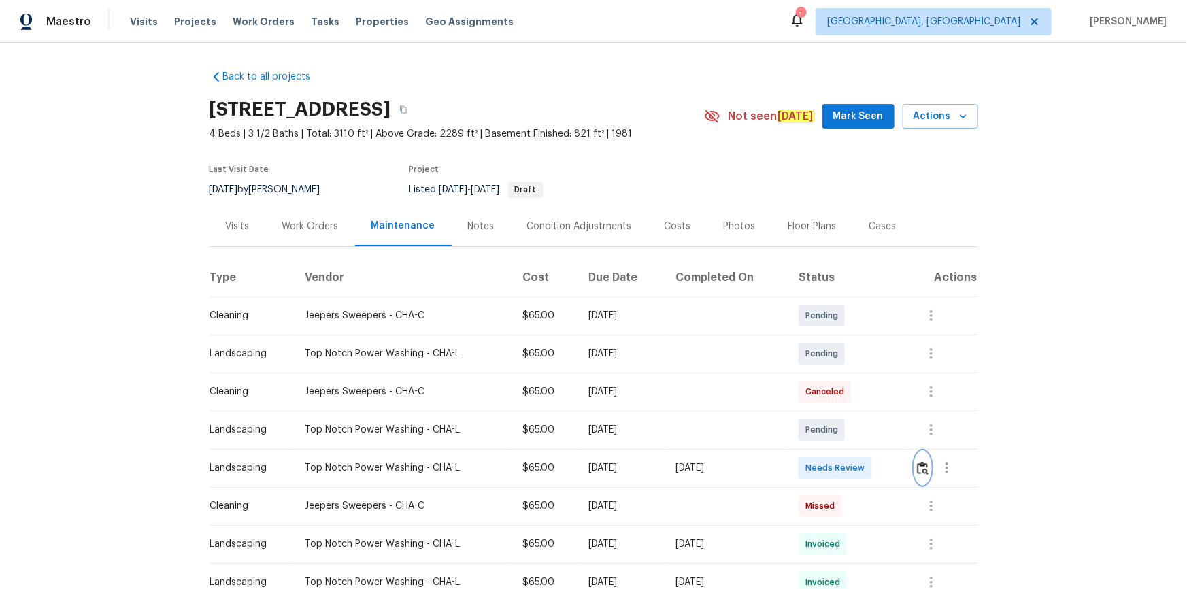
click at [844, 396] on img "button" at bounding box center [923, 468] width 12 height 13
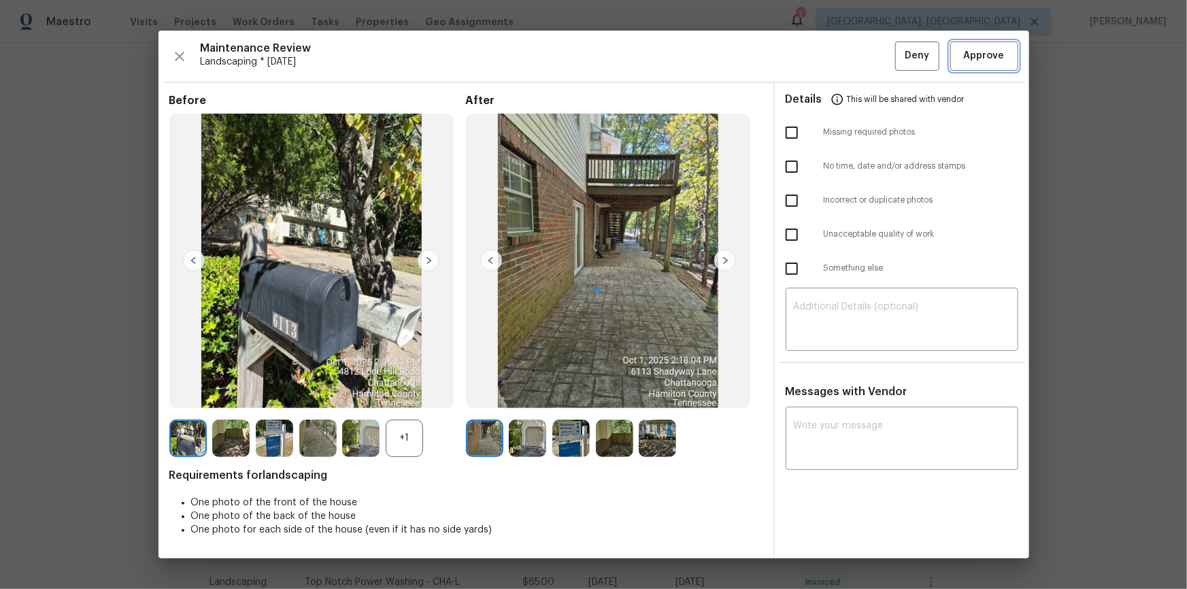
click at [844, 55] on span "Approve" at bounding box center [984, 56] width 41 height 17
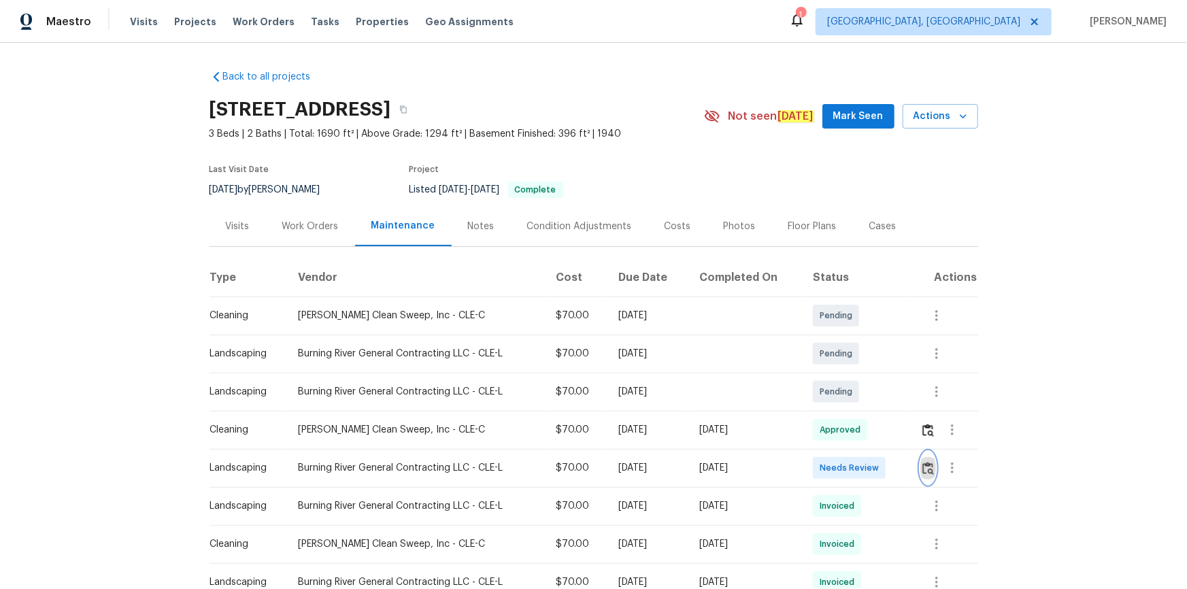
click at [923, 469] on img "button" at bounding box center [928, 468] width 12 height 13
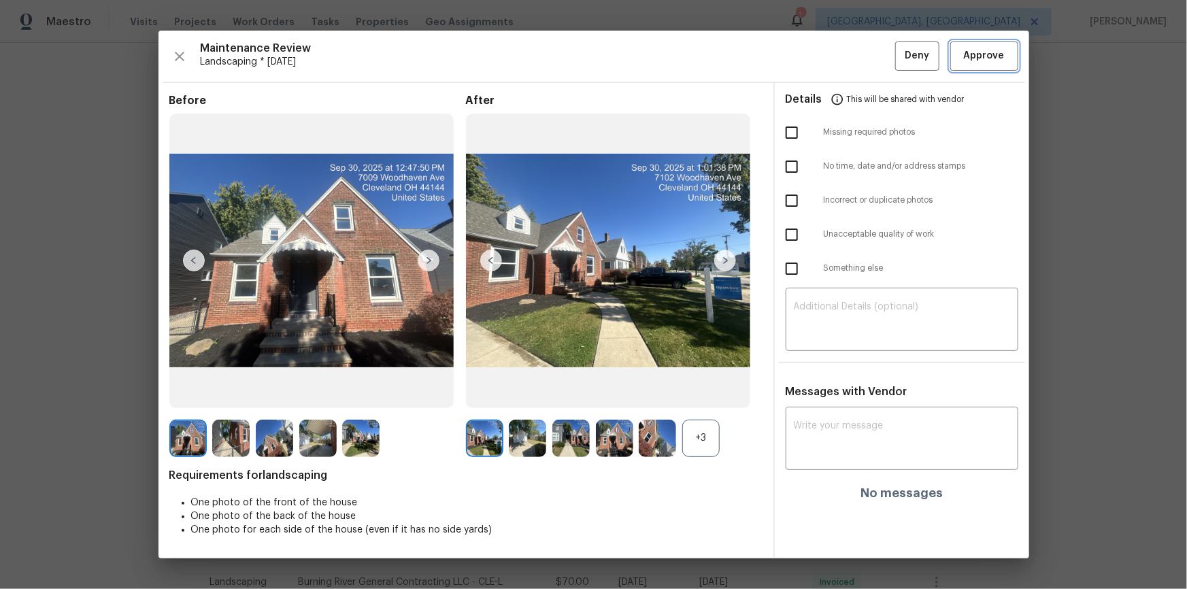
click at [972, 68] on button "Approve" at bounding box center [984, 55] width 68 height 29
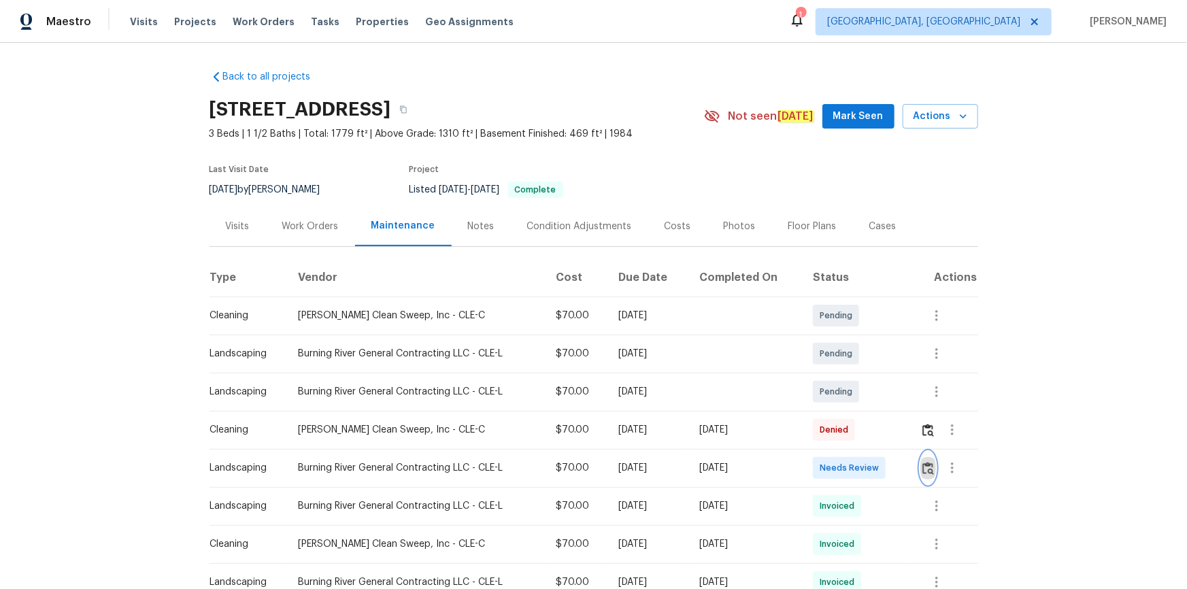
click at [597, 267] on img "button" at bounding box center [928, 468] width 12 height 13
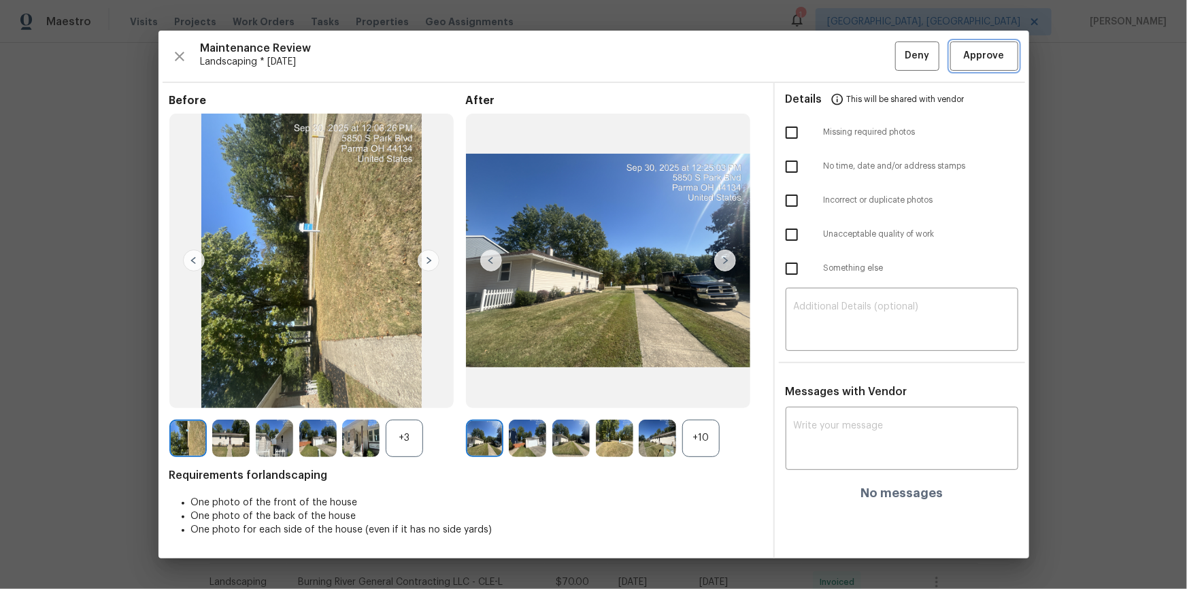
click at [597, 56] on span "Approve" at bounding box center [984, 56] width 41 height 17
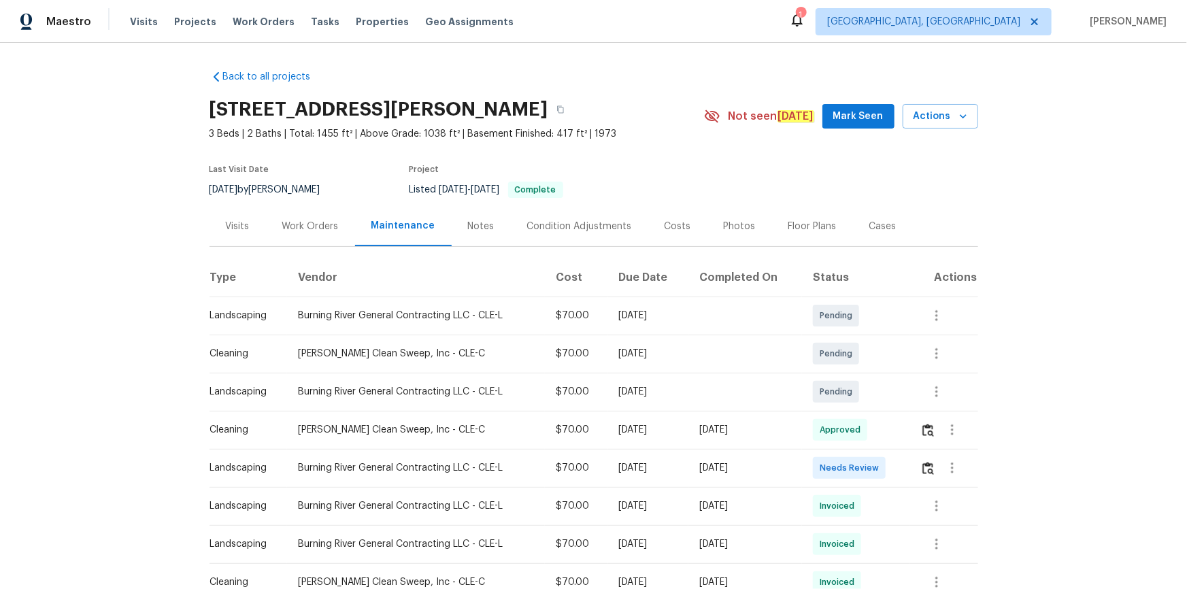
click at [844, 396] on td "Needs Review" at bounding box center [855, 468] width 107 height 38
click at [844, 396] on img "button" at bounding box center [928, 468] width 12 height 13
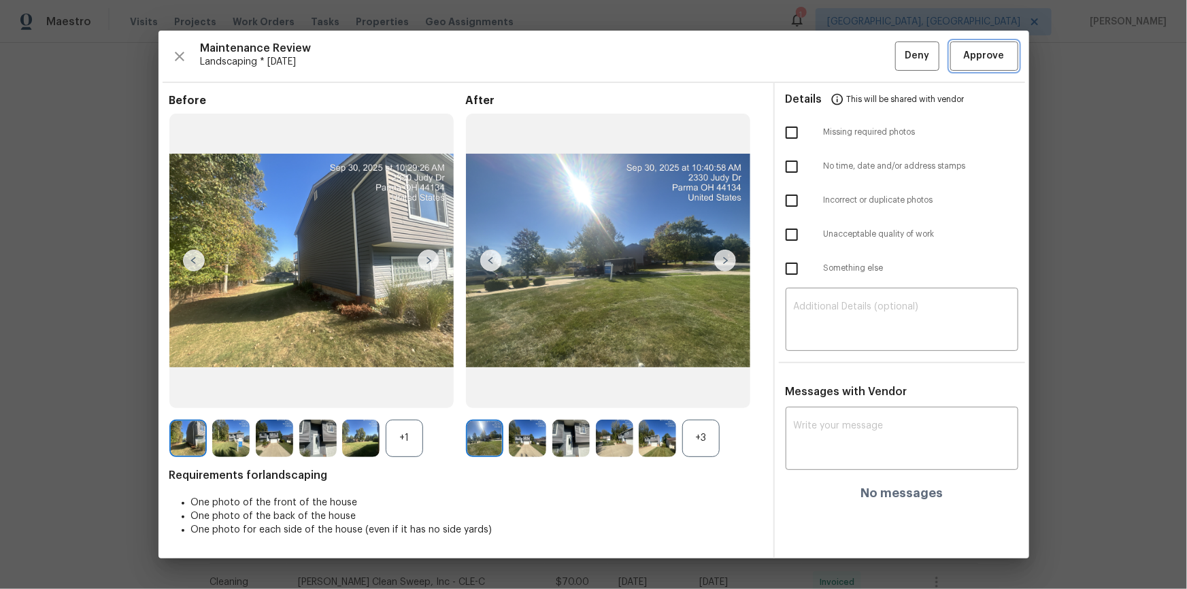
click at [844, 54] on span "Approve" at bounding box center [984, 56] width 41 height 17
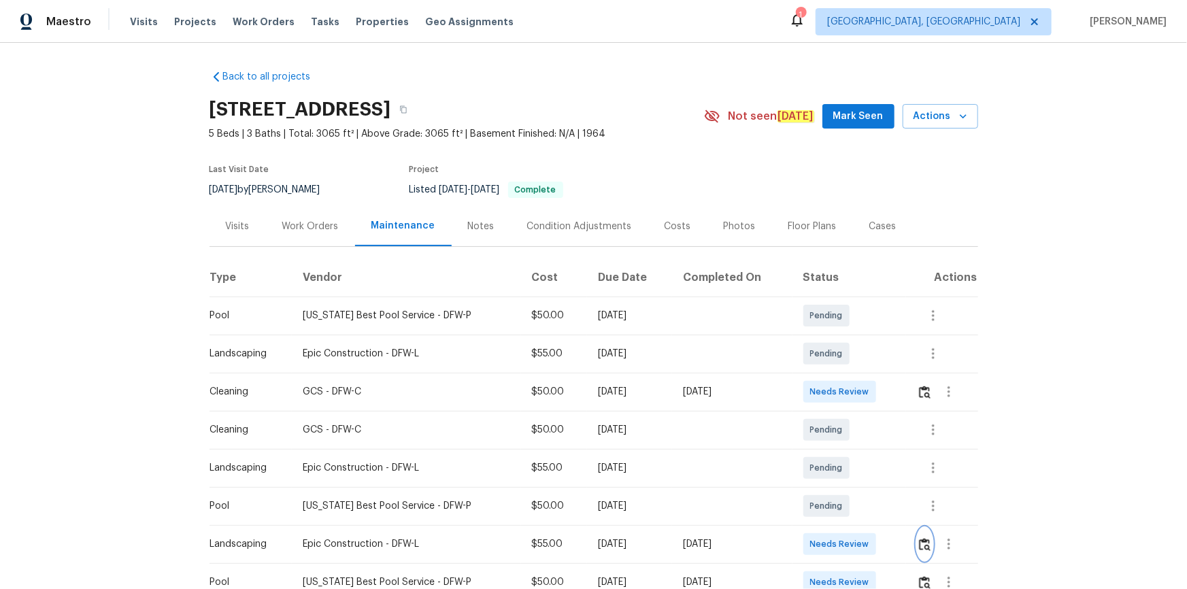
click at [844, 396] on button "button" at bounding box center [925, 544] width 16 height 33
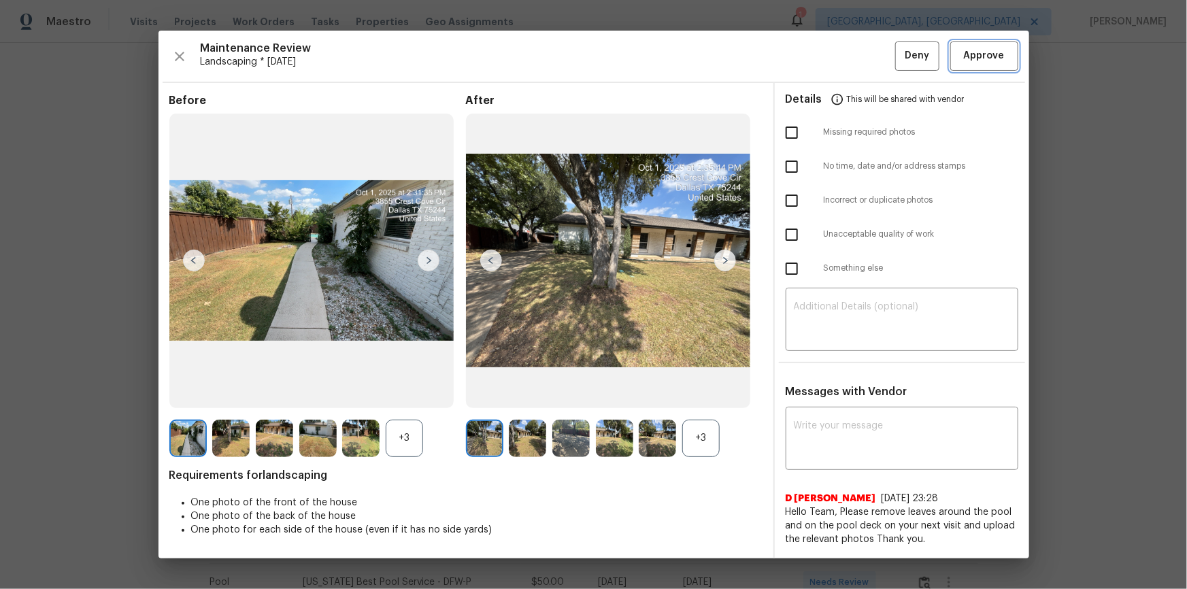
click at [844, 59] on span "Approve" at bounding box center [984, 56] width 41 height 17
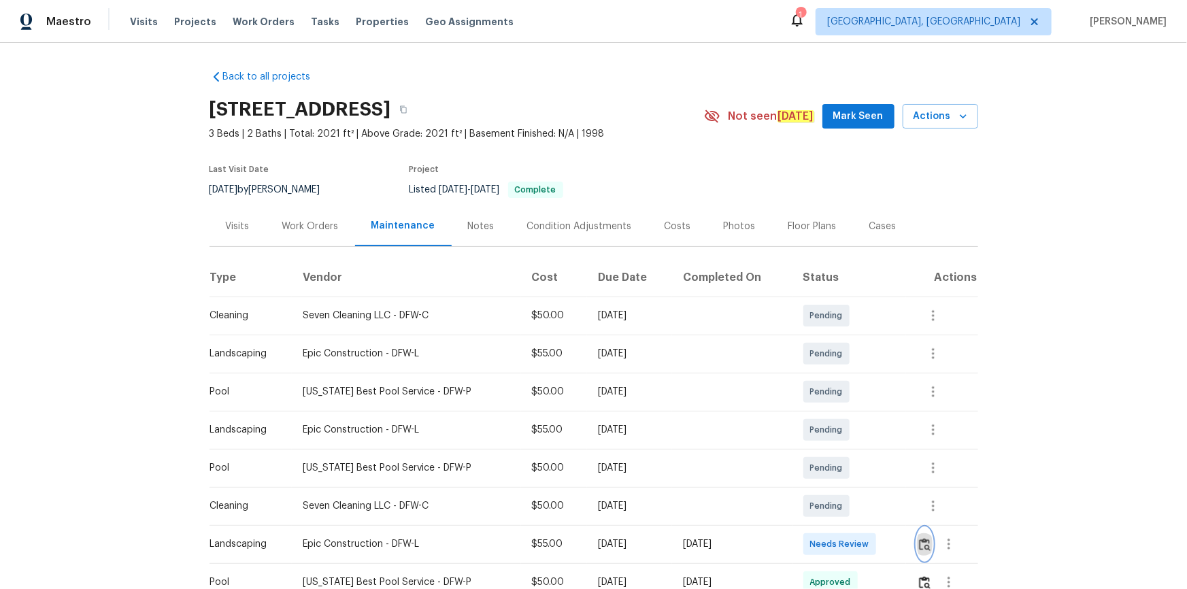
click at [844, 396] on img "button" at bounding box center [925, 544] width 12 height 13
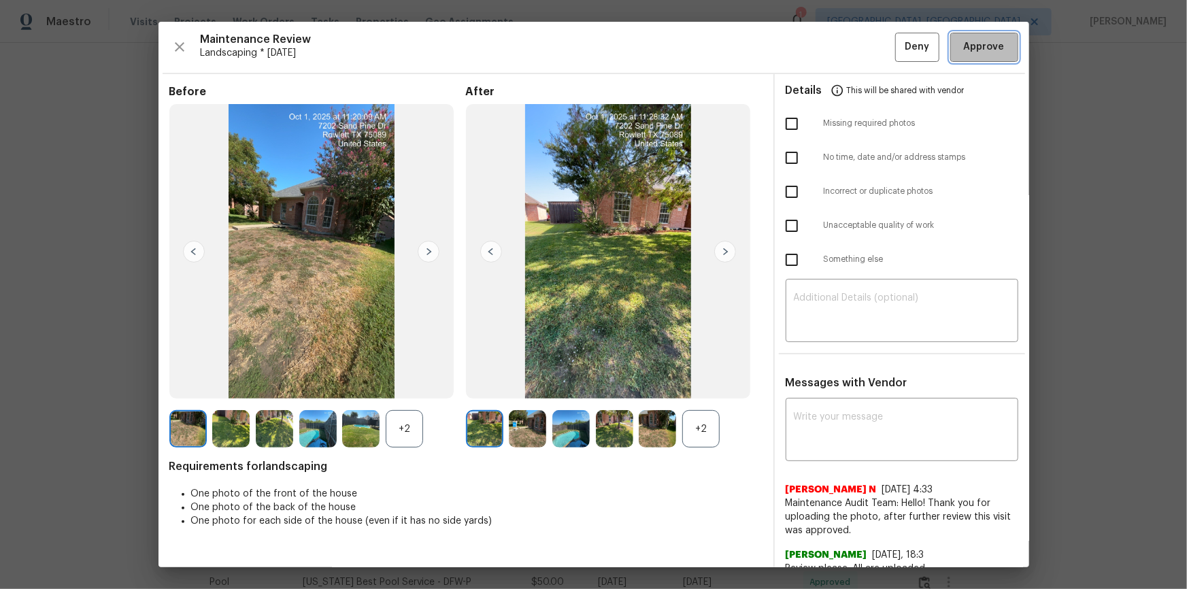
click at [844, 47] on span "Approve" at bounding box center [984, 47] width 41 height 17
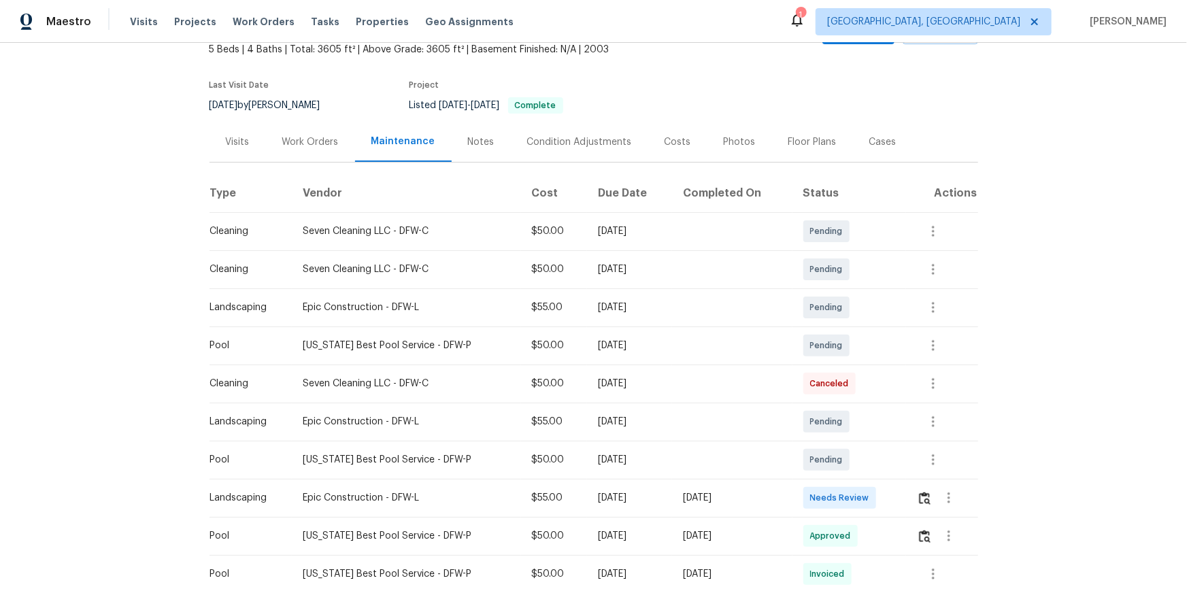
scroll to position [185, 0]
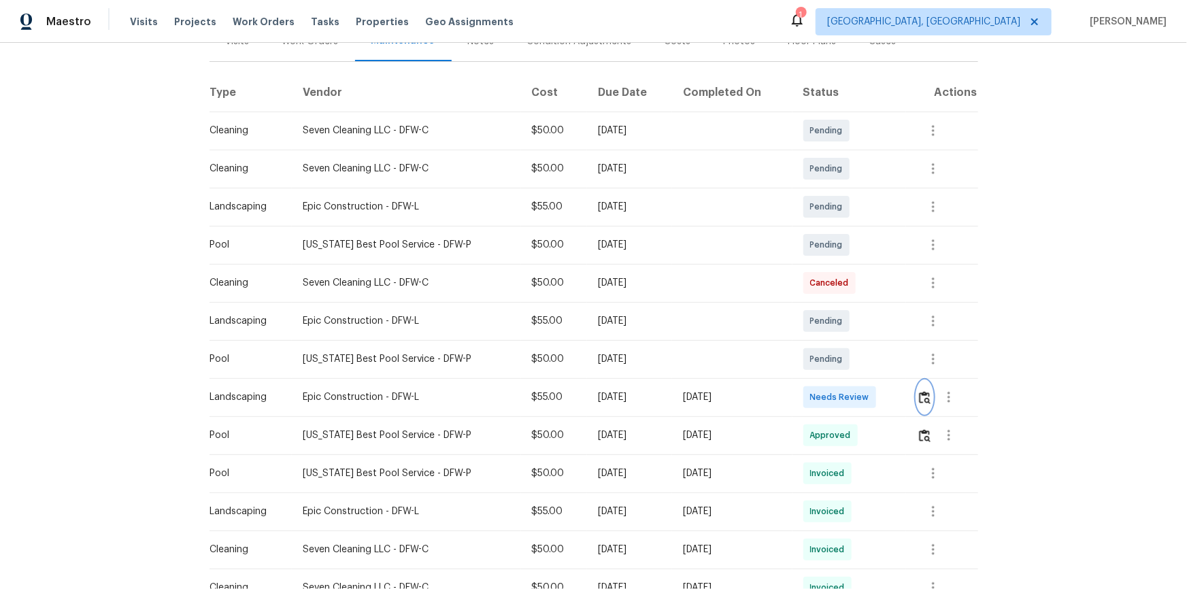
click at [844, 392] on button "button" at bounding box center [925, 397] width 16 height 33
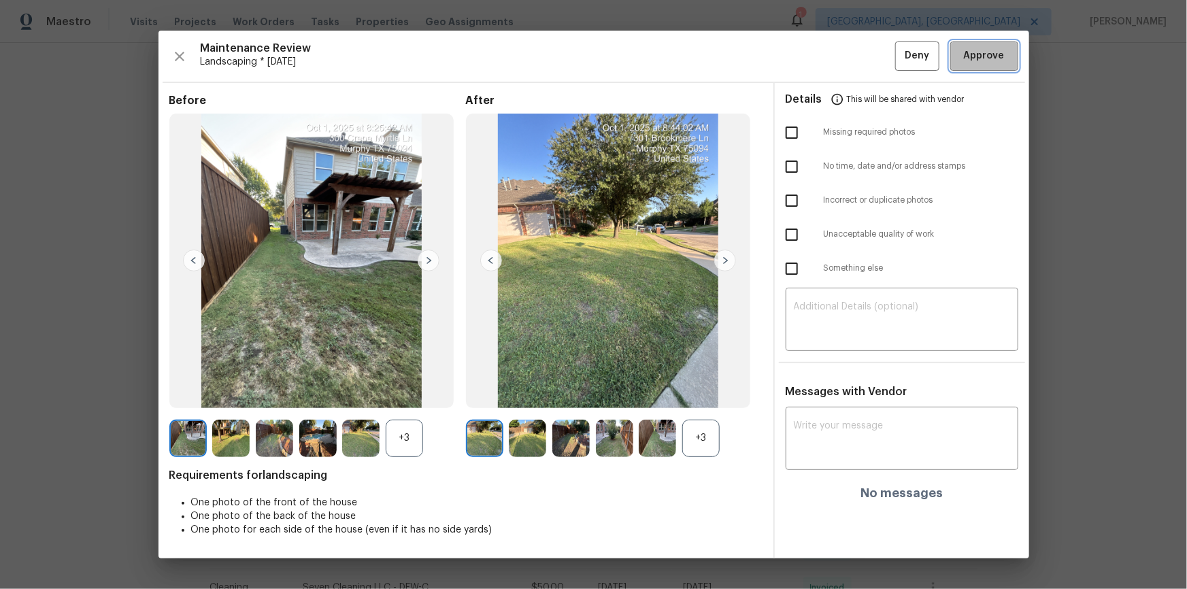
click at [844, 59] on span "Approve" at bounding box center [984, 56] width 46 height 17
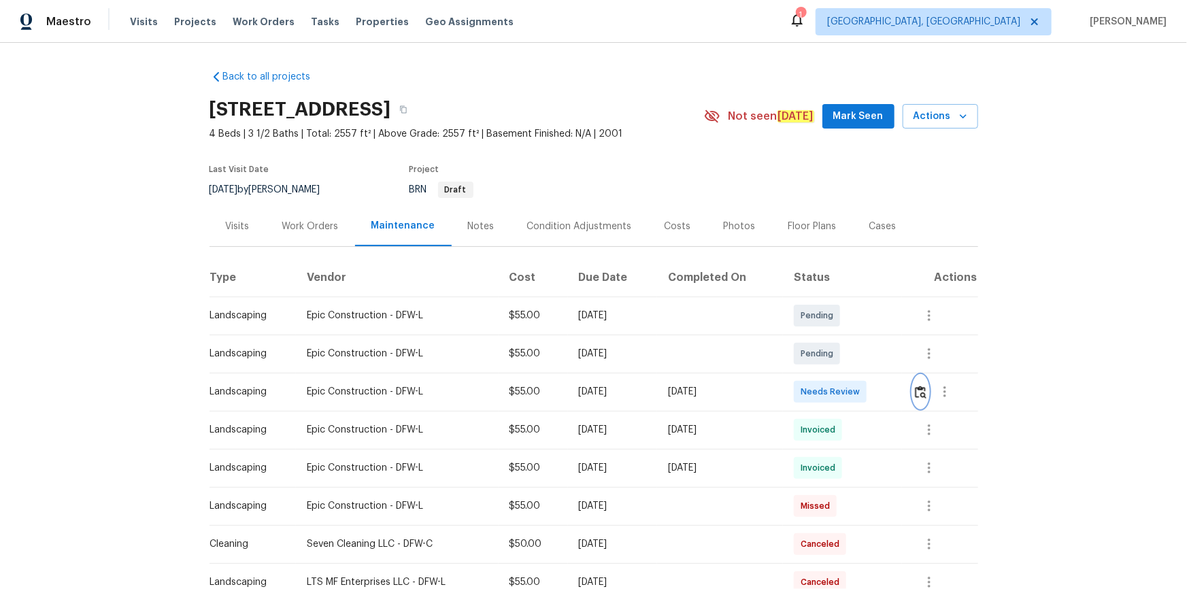
click at [844, 396] on img "button" at bounding box center [921, 392] width 12 height 13
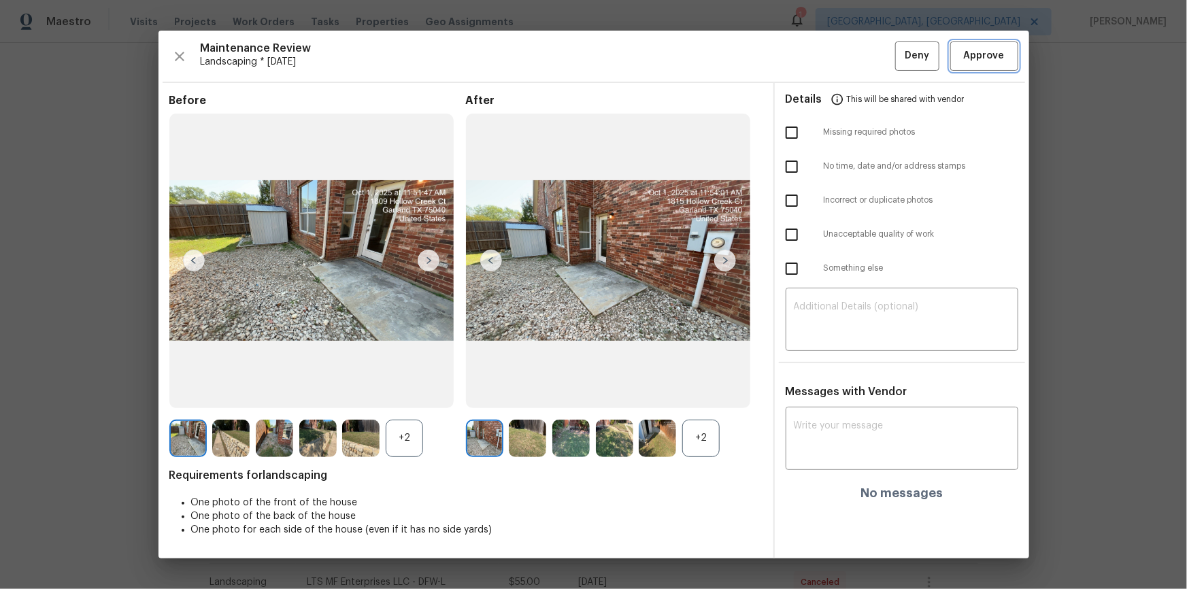
click at [844, 67] on button "Approve" at bounding box center [984, 55] width 68 height 29
